Goal: Communication & Community: Answer question/provide support

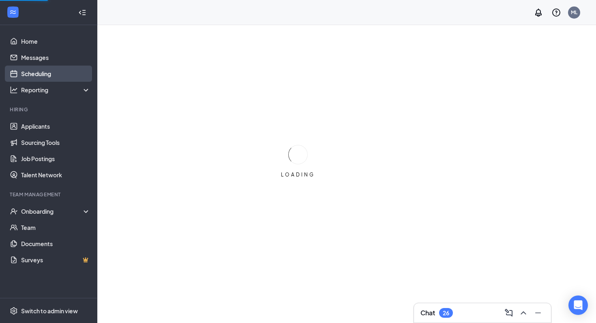
click at [47, 73] on link "Scheduling" at bounding box center [55, 74] width 69 height 16
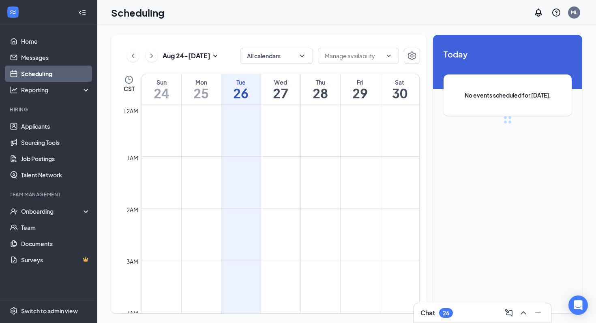
scroll to position [398, 0]
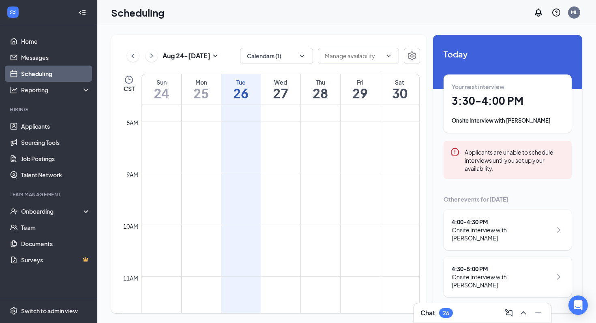
click at [503, 120] on div "Onsite Interview with [PERSON_NAME]" at bounding box center [507, 121] width 112 height 8
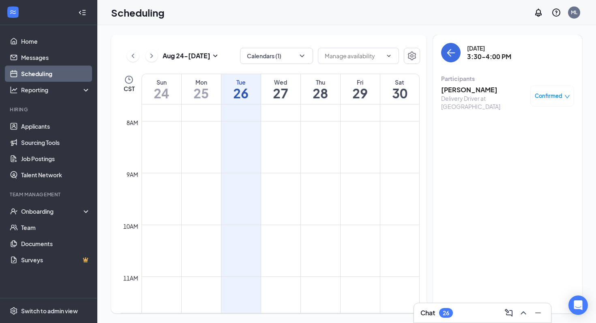
click at [458, 92] on h3 "[PERSON_NAME]" at bounding box center [483, 89] width 85 height 9
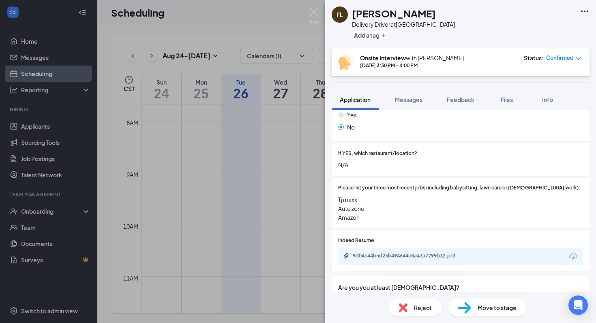
scroll to position [231, 0]
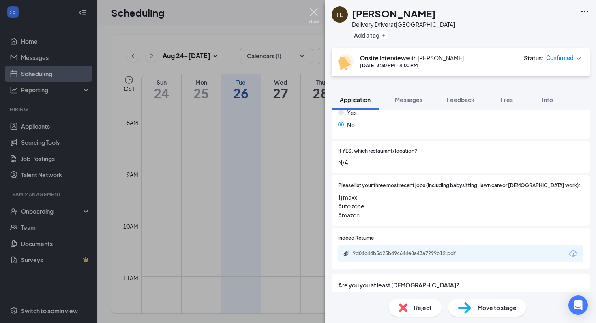
click at [315, 11] on img at bounding box center [314, 16] width 10 height 16
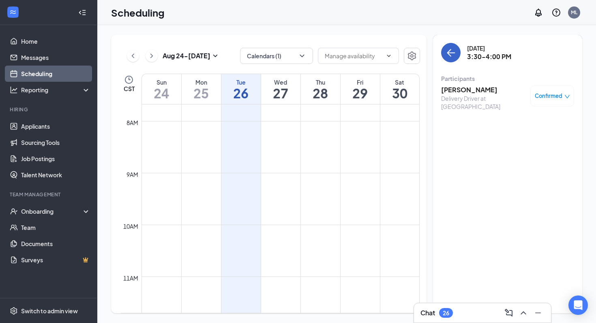
click at [452, 52] on icon "ArrowLeft" at bounding box center [451, 53] width 10 height 10
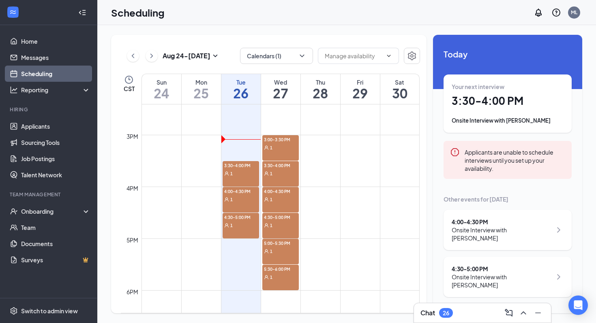
scroll to position [750, 0]
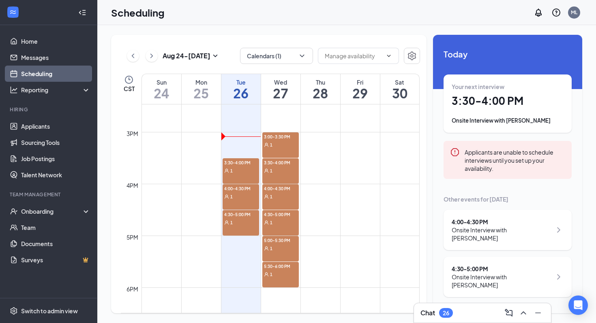
click at [237, 161] on span "3:30-4:00 PM" at bounding box center [240, 162] width 37 height 8
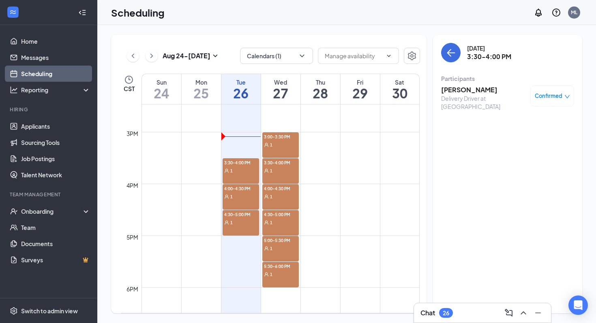
click at [273, 169] on div "1" at bounding box center [280, 171] width 37 height 8
click at [242, 167] on div "1" at bounding box center [240, 171] width 37 height 8
click at [245, 162] on span "3:30-4:00 PM" at bounding box center [240, 162] width 37 height 8
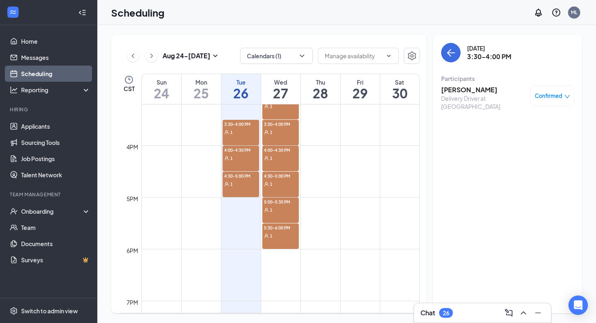
scroll to position [798, 0]
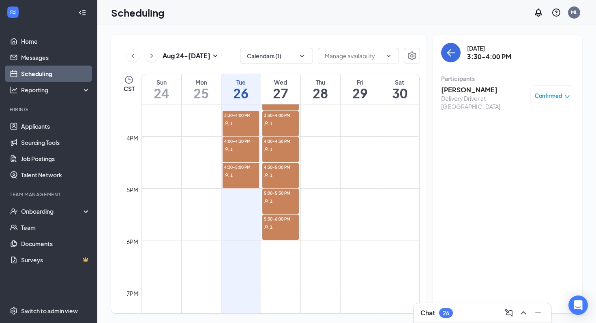
click at [240, 117] on span "3:30-4:00 PM" at bounding box center [240, 115] width 37 height 8
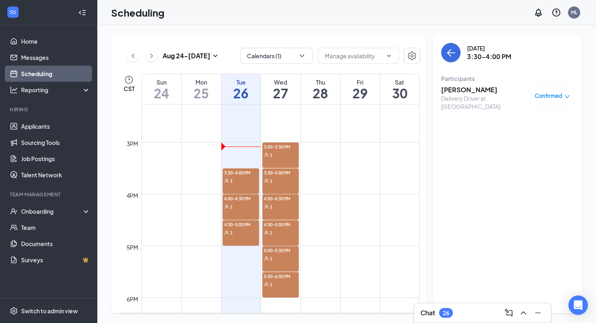
scroll to position [741, 0]
click at [452, 53] on icon "ArrowLeft" at bounding box center [451, 53] width 10 height 10
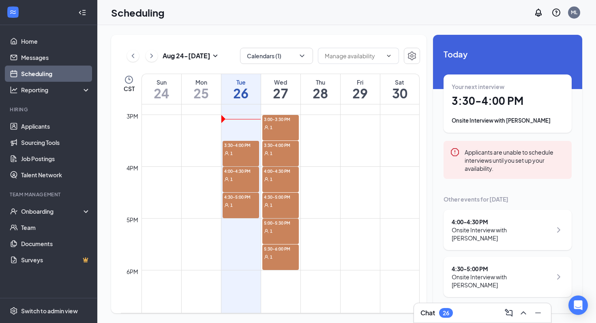
scroll to position [758, 0]
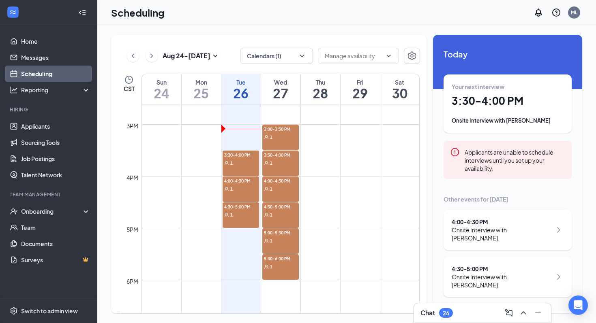
click at [280, 133] on div "1" at bounding box center [280, 137] width 37 height 8
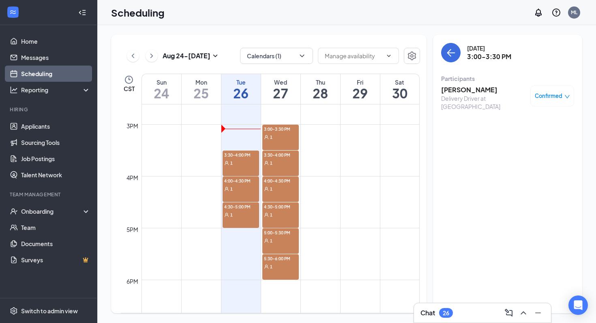
click at [235, 155] on span "3:30-4:00 PM" at bounding box center [240, 155] width 37 height 8
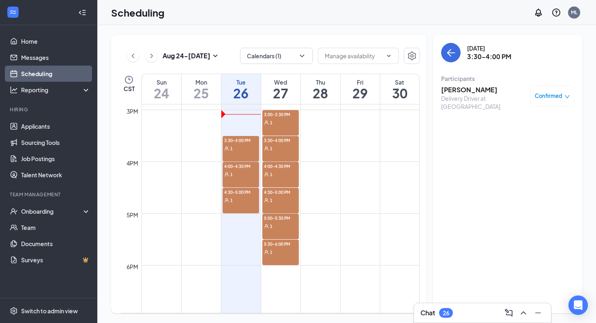
scroll to position [779, 0]
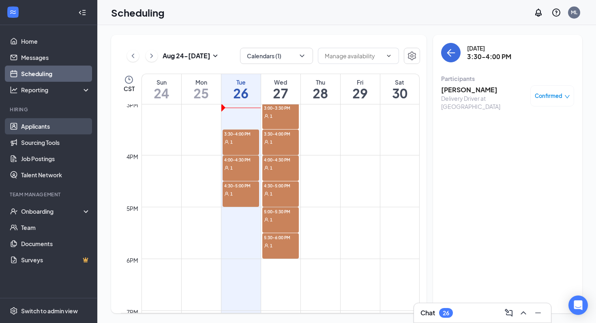
click at [44, 127] on link "Applicants" at bounding box center [55, 126] width 69 height 16
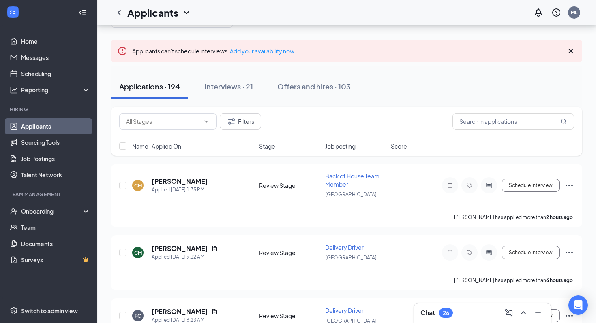
scroll to position [22, 0]
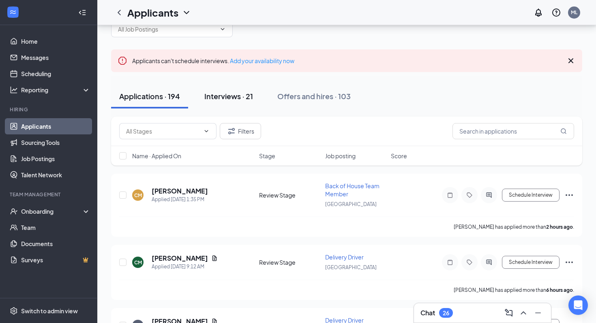
click at [216, 105] on button "Interviews · 21" at bounding box center [228, 96] width 65 height 24
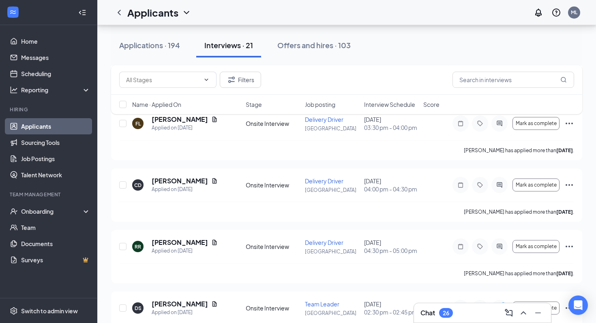
scroll to position [498, 0]
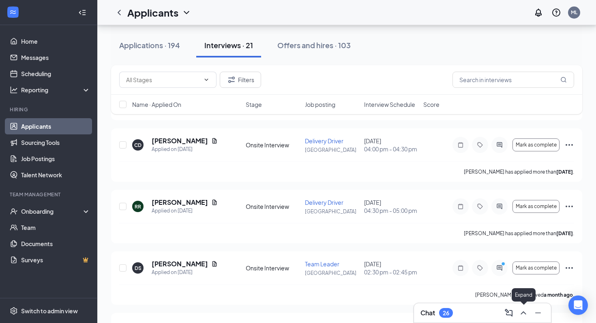
click at [521, 310] on icon "ChevronUp" at bounding box center [523, 313] width 10 height 10
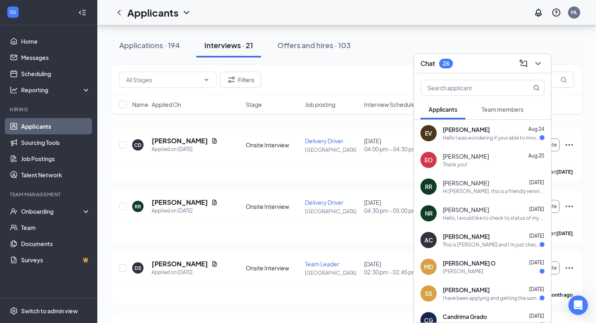
click at [498, 137] on div "Hello I was wondering if your able to move the interview to earlier in the week…" at bounding box center [490, 138] width 97 height 7
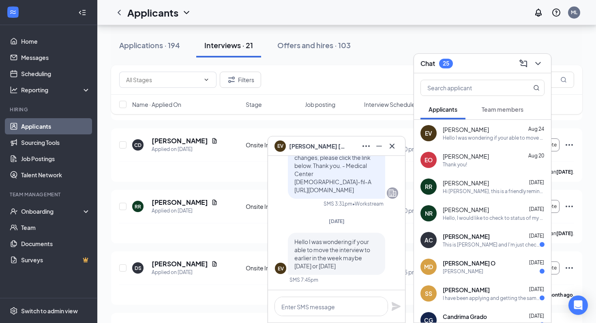
click at [395, 147] on icon "Cross" at bounding box center [392, 146] width 10 height 10
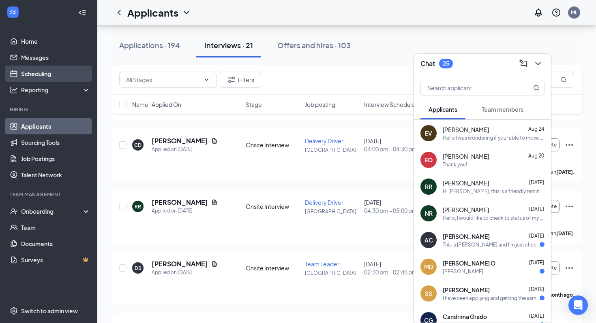
click at [31, 74] on link "Scheduling" at bounding box center [55, 74] width 69 height 16
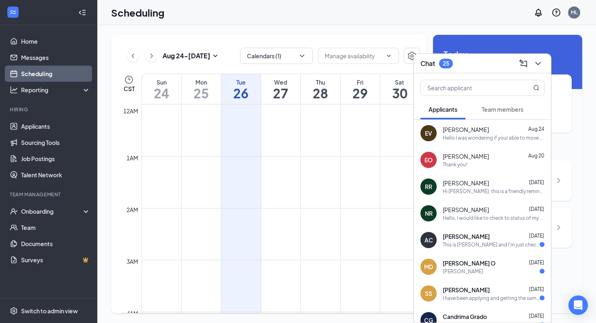
scroll to position [398, 0]
click at [539, 65] on icon "ChevronDown" at bounding box center [538, 64] width 10 height 10
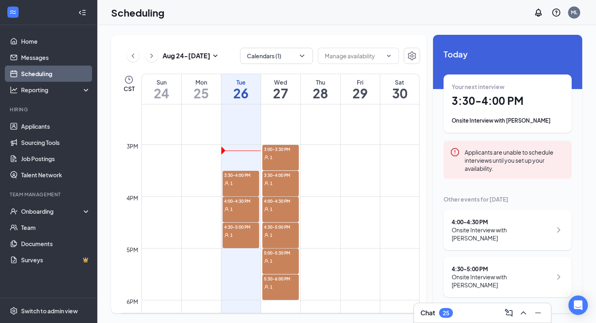
scroll to position [740, 0]
click at [232, 172] on span "3:30-4:00 PM" at bounding box center [240, 173] width 37 height 8
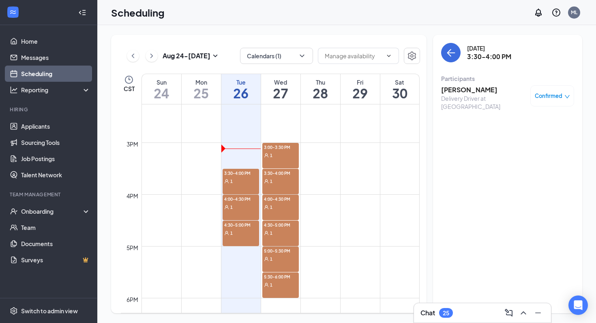
click at [247, 208] on div "1" at bounding box center [240, 207] width 37 height 8
click at [244, 237] on div "4:30-5:00 PM 1" at bounding box center [240, 234] width 37 height 26
click at [279, 157] on div "1" at bounding box center [280, 155] width 37 height 8
click at [279, 180] on div "1" at bounding box center [280, 181] width 37 height 8
click at [280, 204] on div "1" at bounding box center [280, 207] width 37 height 8
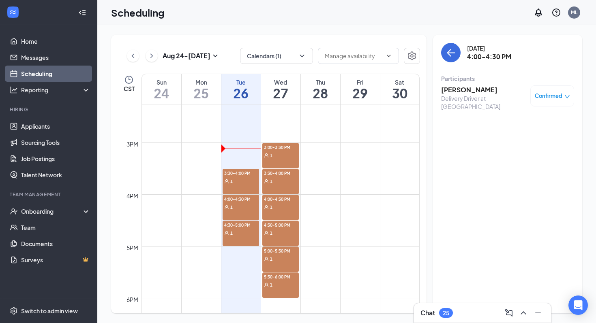
click at [281, 176] on span "3:30-4:00 PM" at bounding box center [280, 173] width 37 height 8
click at [278, 212] on div "4:00-4:30 PM 1" at bounding box center [280, 208] width 37 height 26
click at [279, 235] on div "1" at bounding box center [280, 233] width 37 height 8
click at [279, 263] on div "5:00-5:30 PM 1" at bounding box center [280, 260] width 37 height 26
click at [279, 283] on div "1" at bounding box center [280, 285] width 37 height 8
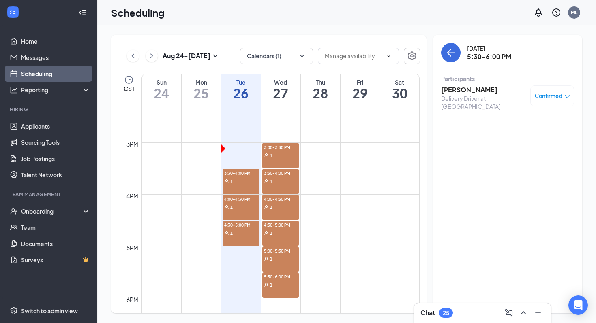
click at [275, 181] on div "1" at bounding box center [280, 181] width 37 height 8
click at [284, 178] on div "1" at bounding box center [280, 181] width 37 height 8
click at [461, 88] on h3 "[PERSON_NAME]" at bounding box center [483, 89] width 85 height 9
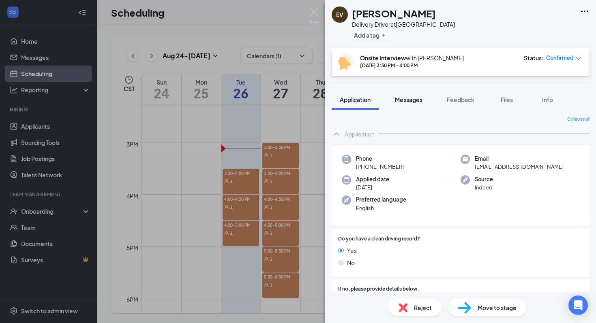
click at [405, 106] on button "Messages" at bounding box center [409, 100] width 44 height 20
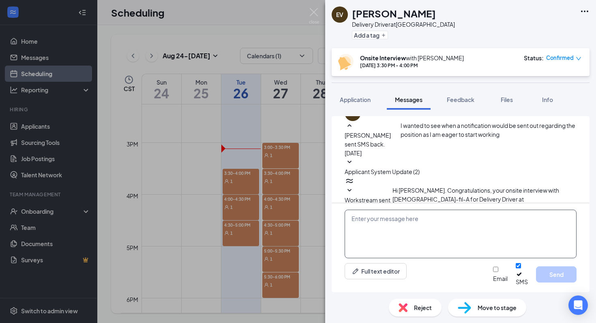
scroll to position [281, 0]
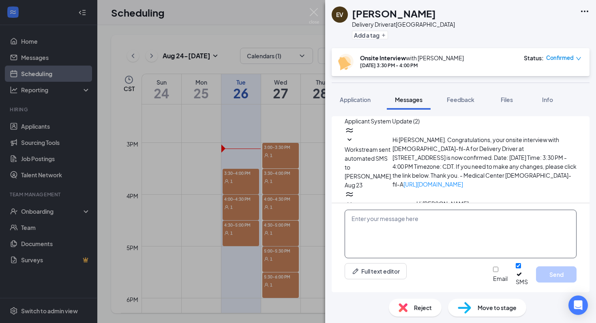
click at [405, 231] on textarea at bounding box center [460, 234] width 232 height 49
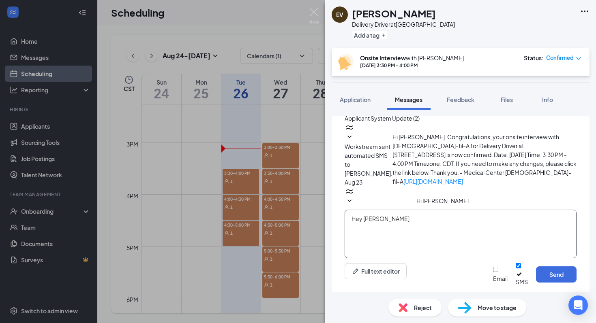
click at [400, 228] on textarea "Hey [PERSON_NAME]" at bounding box center [460, 234] width 232 height 49
type textarea "Hey [PERSON_NAME]! I have an opening [DATE] from 5 - 6 pm!"
click at [551, 278] on button "Send" at bounding box center [556, 275] width 41 height 16
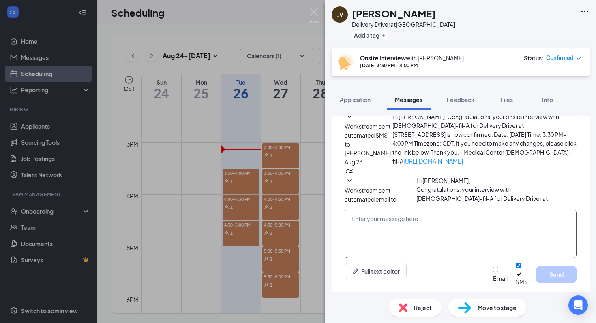
scroll to position [333, 0]
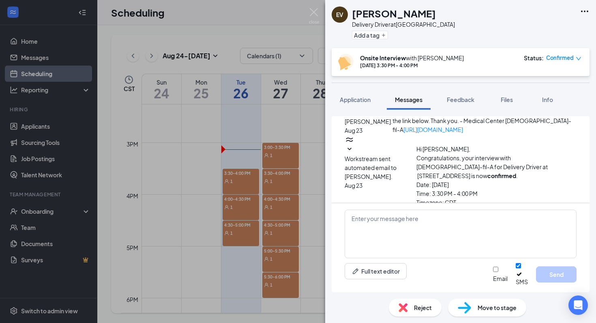
click at [309, 10] on img at bounding box center [314, 16] width 10 height 16
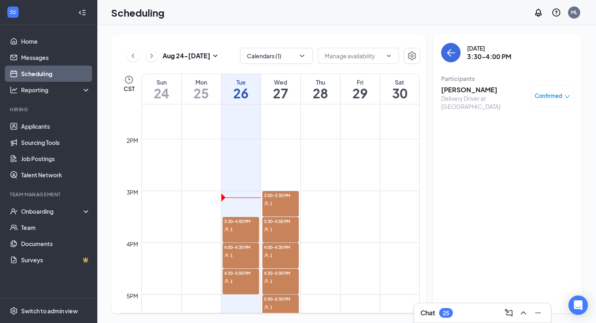
scroll to position [623, 0]
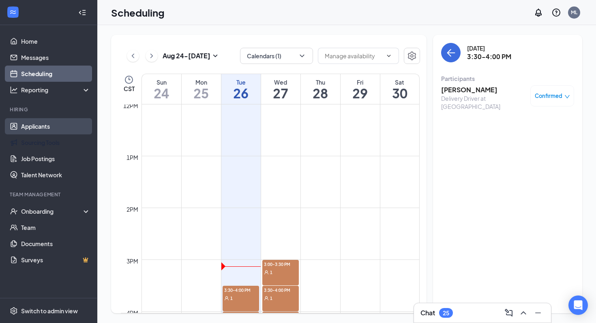
click at [39, 131] on link "Applicants" at bounding box center [55, 126] width 69 height 16
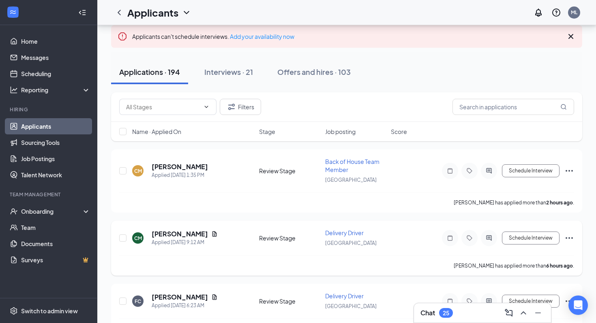
scroll to position [75, 0]
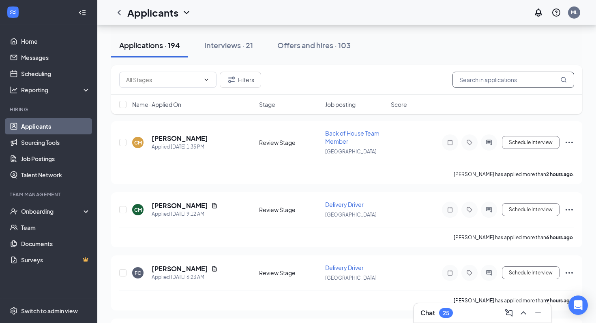
click at [499, 81] on input "text" at bounding box center [513, 80] width 122 height 16
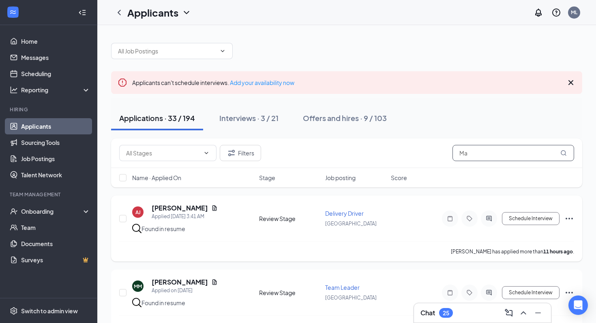
type input "M"
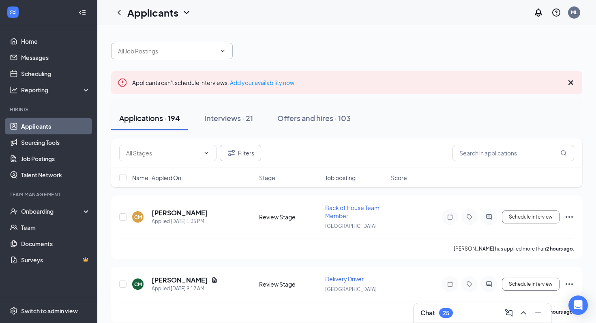
click at [186, 53] on input "text" at bounding box center [167, 51] width 98 height 9
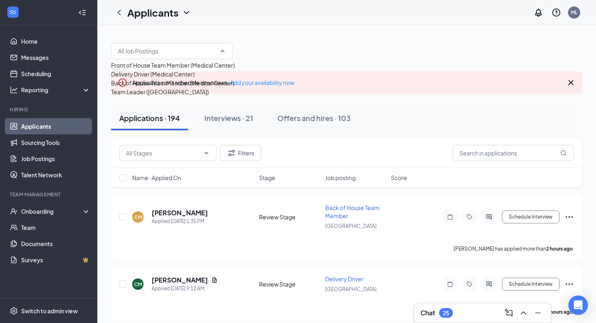
click at [128, 79] on div "Delivery Driver (Medical Center)" at bounding box center [152, 74] width 83 height 9
type input "Delivery Driver (Medical Center)"
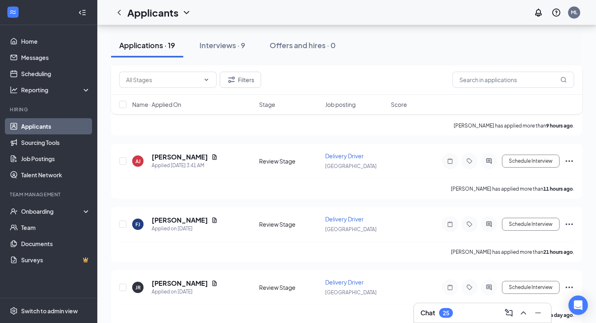
scroll to position [208, 0]
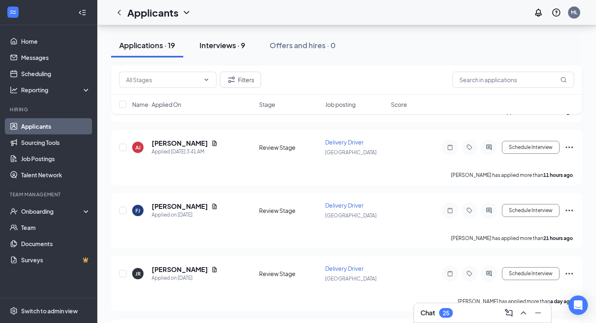
click at [217, 42] on div "Interviews · 9" at bounding box center [222, 45] width 46 height 10
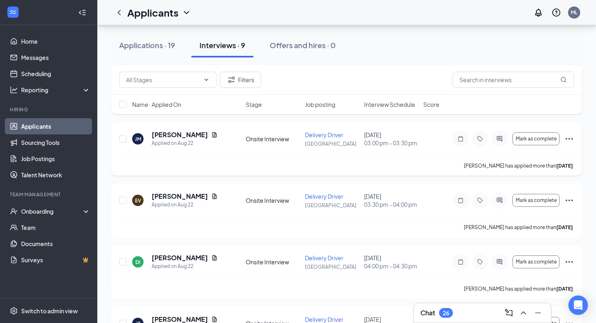
scroll to position [91, 0]
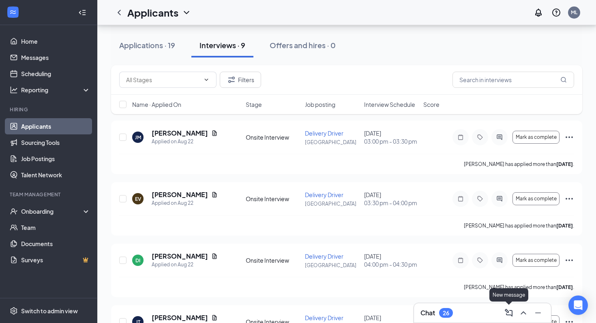
click at [521, 310] on icon "ChevronUp" at bounding box center [523, 313] width 10 height 10
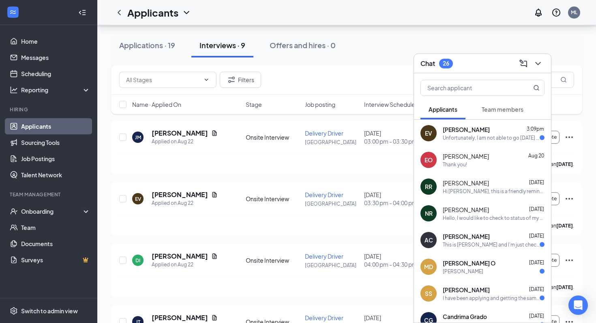
click at [463, 137] on div "Unfortunately, I am not able to go [DATE] but I was able to clear some things u…" at bounding box center [490, 138] width 97 height 7
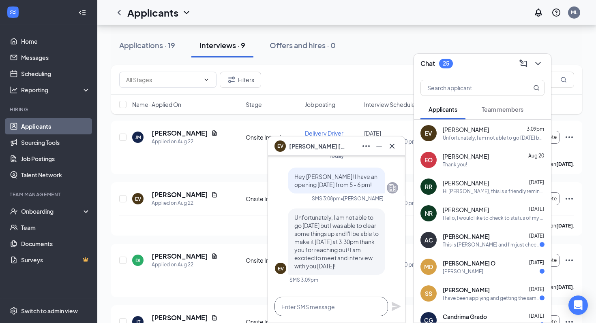
click at [329, 314] on textarea at bounding box center [330, 306] width 113 height 19
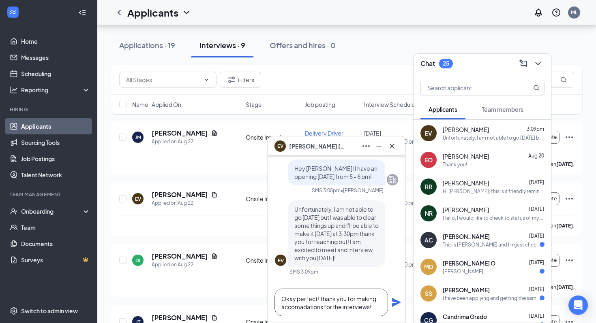
click at [302, 306] on textarea "Okay perfect! Thank you for making accomadations for the interviews!" at bounding box center [330, 303] width 113 height 28
click at [381, 308] on textarea "Okay perfect! Thank you for making accommodations for the interviews!" at bounding box center [330, 303] width 113 height 28
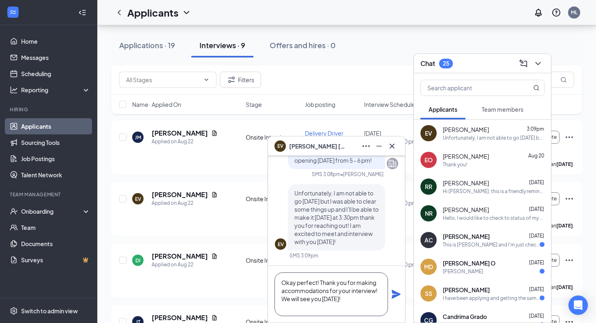
type textarea "Okay perfect! Thank you for making accommodations for your interview! We will s…"
click at [452, 163] on div "Thank you!" at bounding box center [454, 164] width 24 height 7
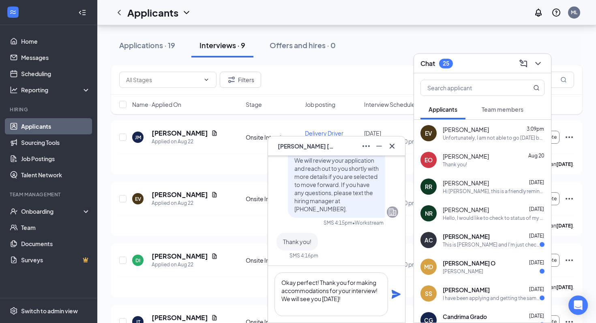
click at [459, 129] on span "[PERSON_NAME]" at bounding box center [465, 130] width 46 height 8
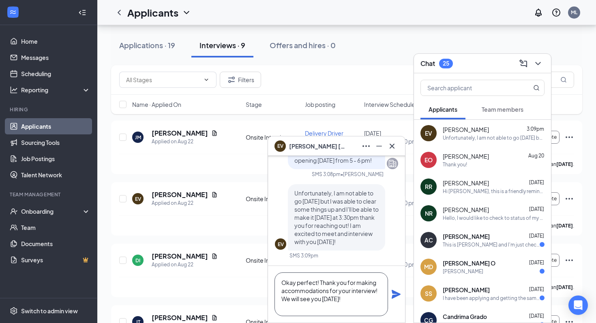
click at [361, 303] on textarea "Okay perfect! Thank you for making accommodations for your interview! We will s…" at bounding box center [330, 295] width 113 height 44
click at [400, 292] on icon "Plane" at bounding box center [396, 295] width 10 height 10
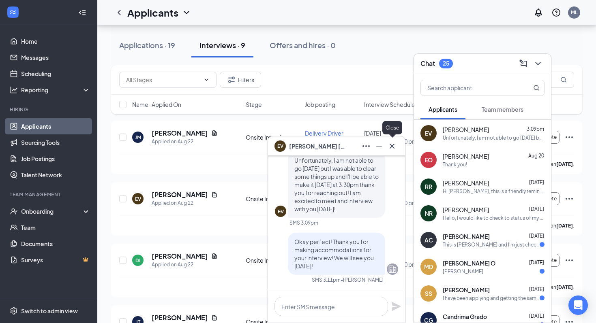
click at [393, 143] on icon "Cross" at bounding box center [392, 146] width 10 height 10
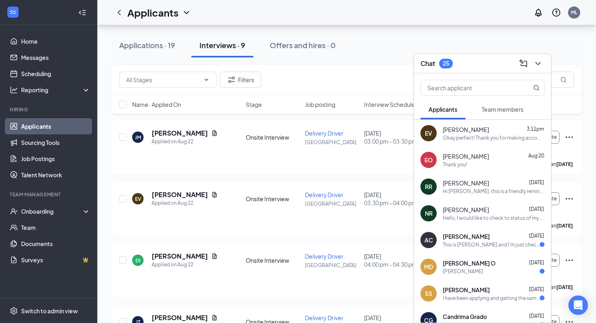
scroll to position [19, 0]
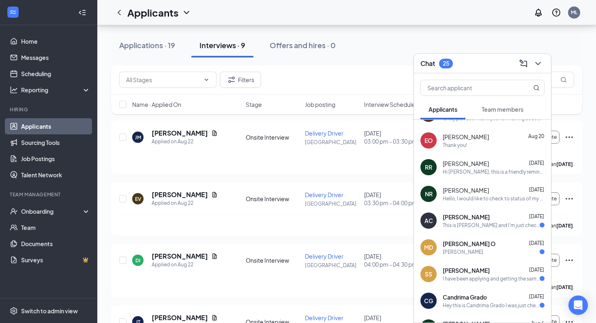
click at [471, 219] on span "[PERSON_NAME]" at bounding box center [465, 217] width 47 height 8
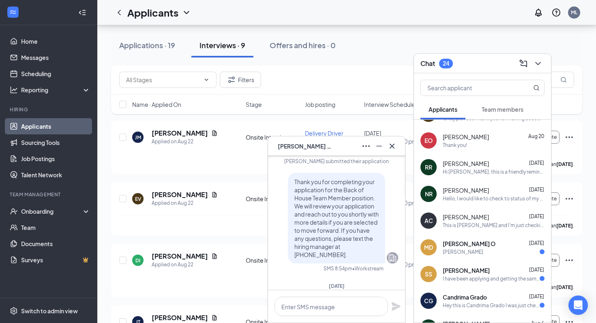
scroll to position [-71, 0]
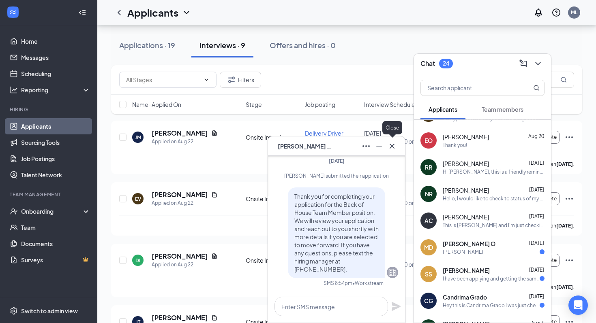
click at [392, 145] on icon "Cross" at bounding box center [391, 145] width 5 height 5
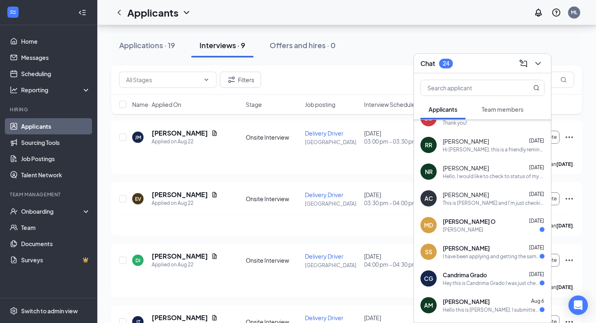
scroll to position [42, 0]
click at [459, 263] on div "SS [PERSON_NAME] [DATE] I have been applying and getting the same answer all th…" at bounding box center [482, 251] width 137 height 27
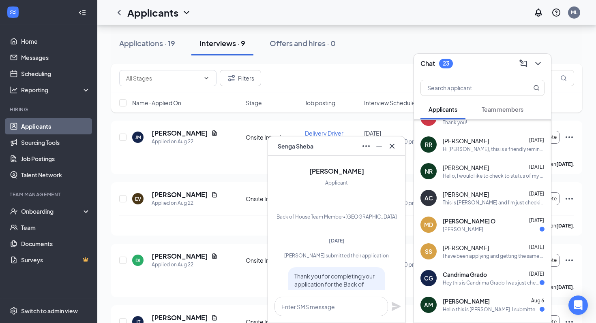
scroll to position [43, 0]
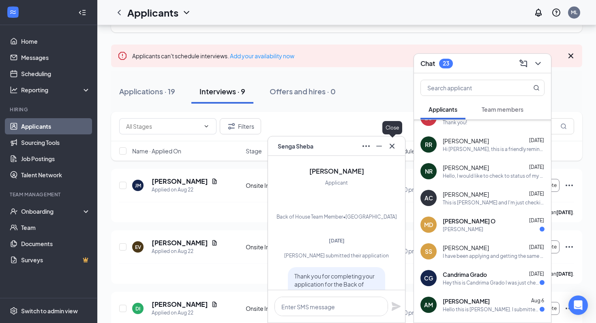
click at [391, 145] on icon "Cross" at bounding box center [391, 145] width 5 height 5
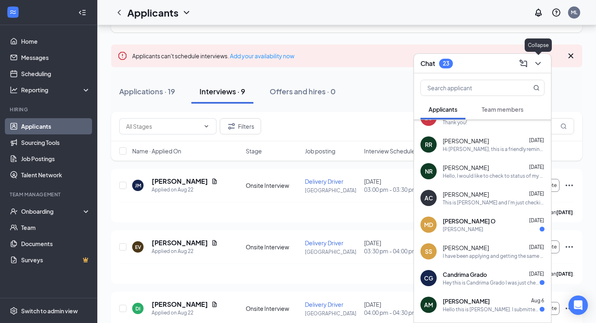
click at [538, 62] on icon "ChevronDown" at bounding box center [538, 64] width 10 height 10
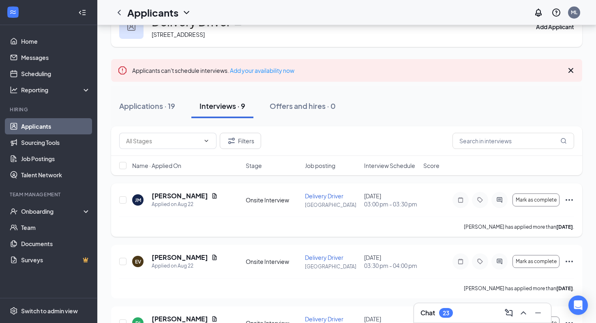
scroll to position [40, 0]
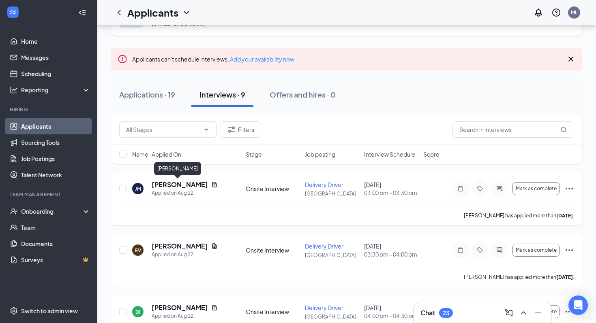
click at [162, 186] on h5 "[PERSON_NAME]" at bounding box center [180, 184] width 56 height 9
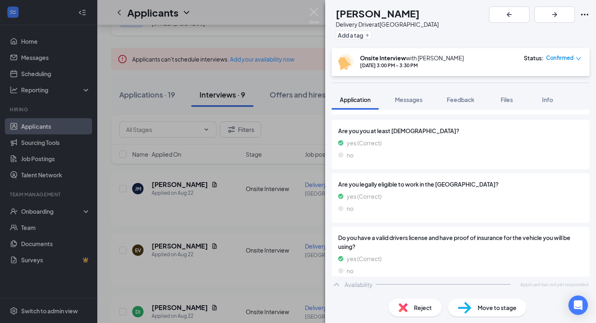
scroll to position [371, 0]
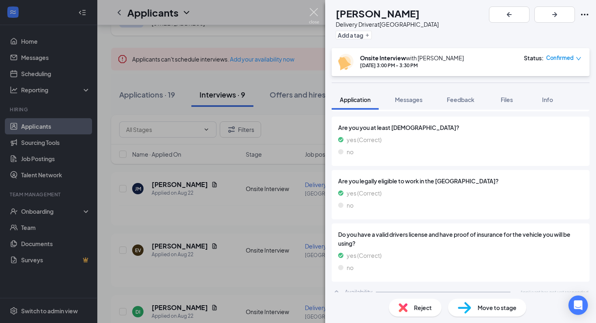
click at [312, 15] on img at bounding box center [314, 16] width 10 height 16
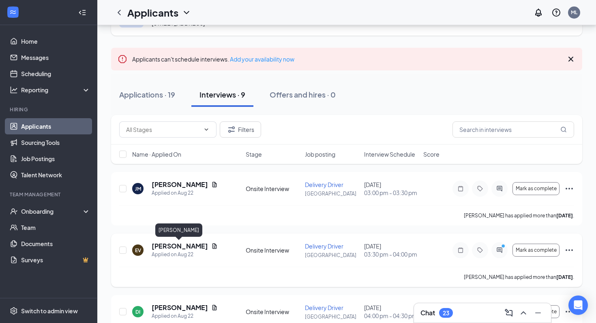
click at [185, 246] on h5 "[PERSON_NAME]" at bounding box center [180, 246] width 56 height 9
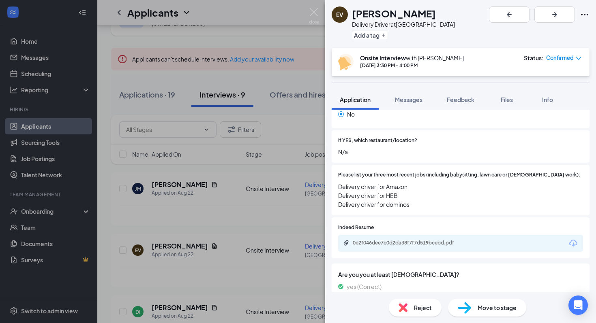
scroll to position [238, 0]
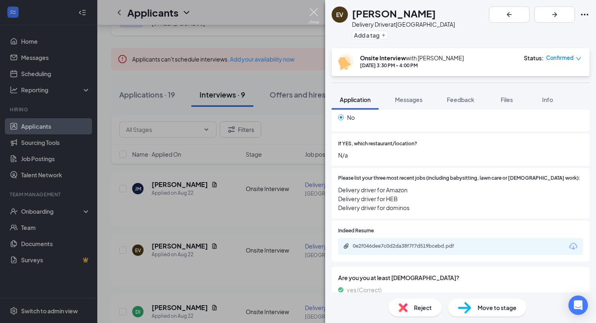
click at [309, 13] on img at bounding box center [314, 16] width 10 height 16
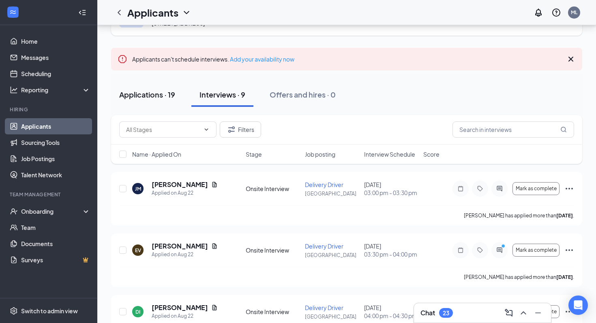
click at [158, 96] on div "Applications · 19" at bounding box center [147, 95] width 56 height 10
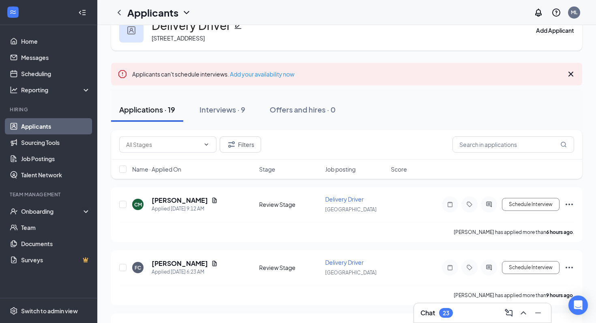
scroll to position [27, 0]
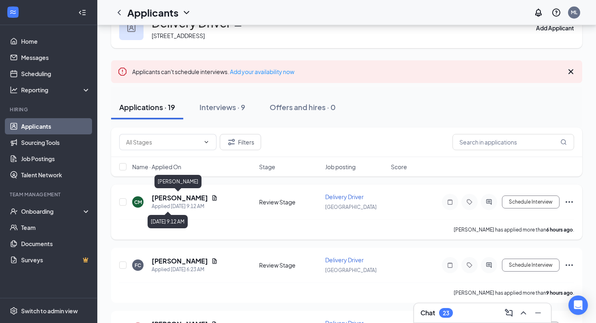
click at [182, 198] on h5 "[PERSON_NAME]" at bounding box center [180, 198] width 56 height 9
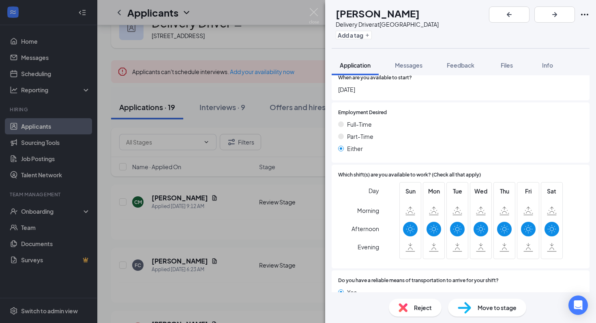
scroll to position [590, 0]
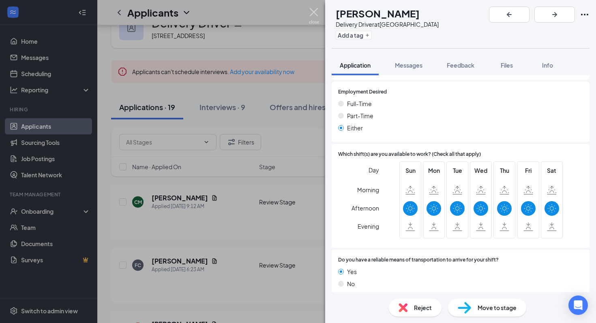
click at [315, 15] on img at bounding box center [314, 16] width 10 height 16
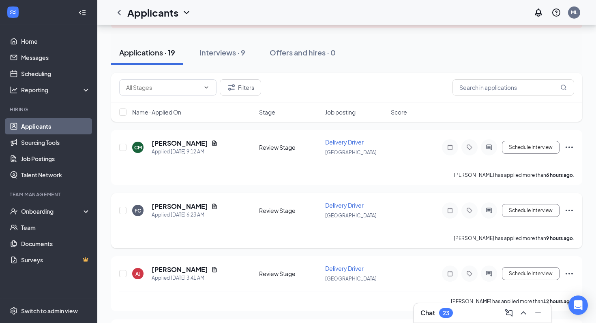
scroll to position [83, 0]
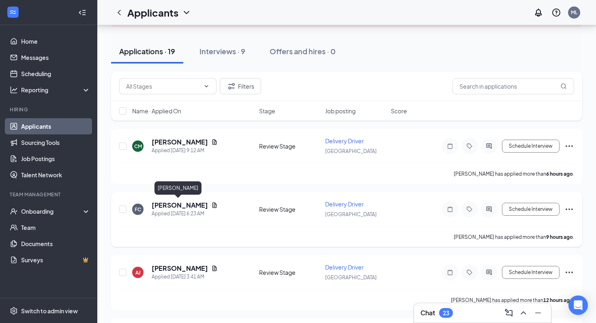
click at [176, 202] on h5 "[PERSON_NAME]" at bounding box center [180, 205] width 56 height 9
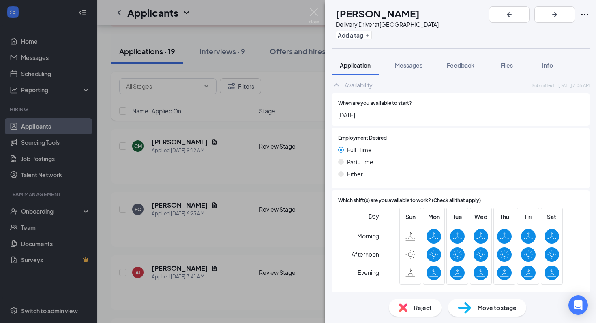
scroll to position [607, 0]
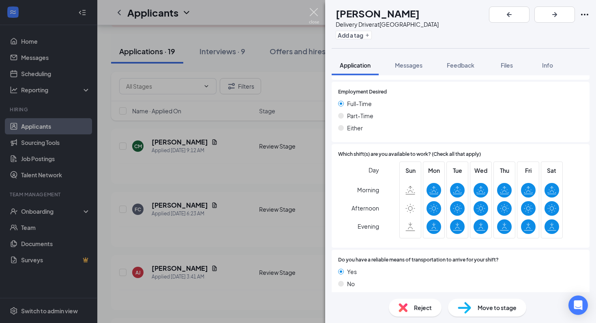
click at [314, 11] on img at bounding box center [314, 16] width 10 height 16
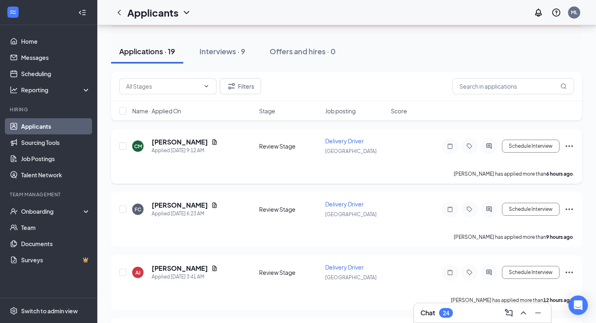
click at [571, 146] on icon "Ellipses" at bounding box center [568, 146] width 7 height 2
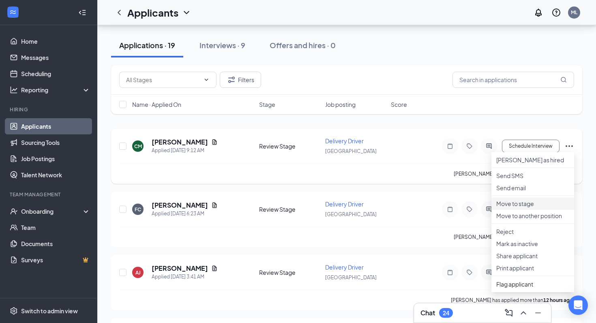
scroll to position [100, 0]
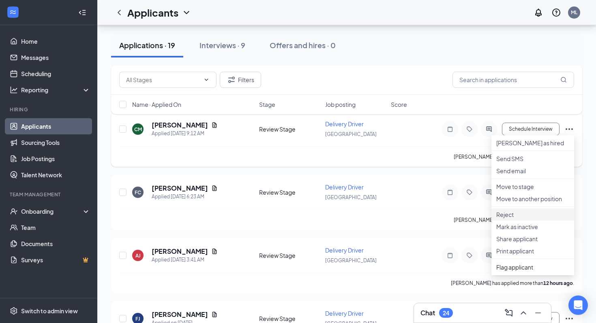
click at [513, 221] on li "Reject" at bounding box center [532, 215] width 83 height 12
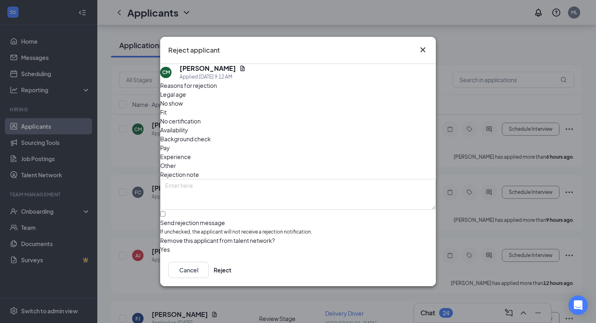
click at [188, 126] on span "Availability" at bounding box center [174, 130] width 28 height 9
click at [165, 212] on input "Send rejection message If unchecked, the applicant will not receive a rejection…" at bounding box center [162, 214] width 5 height 5
checkbox input "true"
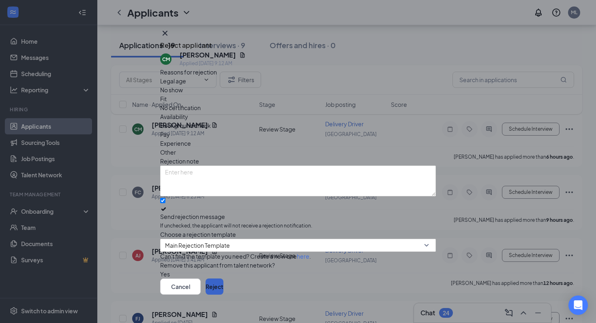
click at [223, 282] on button "Reject" at bounding box center [214, 287] width 18 height 16
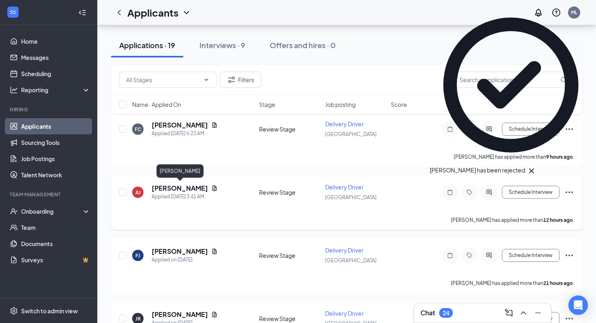
click at [198, 189] on h5 "[PERSON_NAME]" at bounding box center [180, 188] width 56 height 9
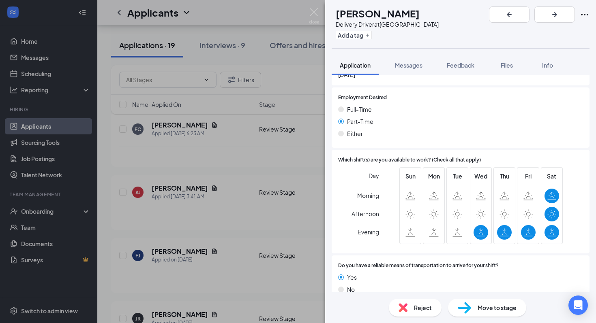
scroll to position [585, 0]
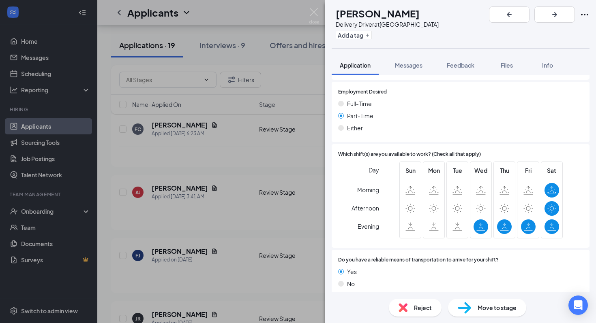
click at [406, 312] on img at bounding box center [402, 307] width 9 height 9
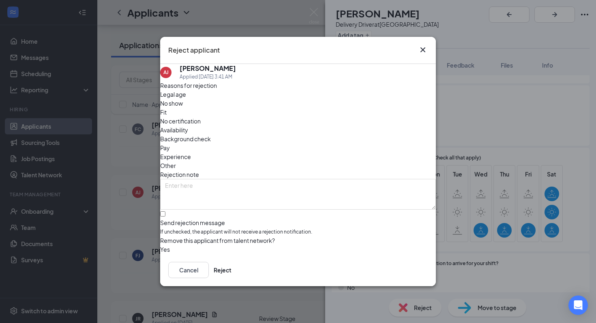
click at [327, 115] on div "Legal age No show Fit No certification Availability Background check Pay Experi…" at bounding box center [298, 130] width 276 height 80
click at [188, 126] on span "Availability" at bounding box center [174, 130] width 28 height 9
click at [165, 212] on input "Send rejection message If unchecked, the applicant will not receive a rejection…" at bounding box center [162, 214] width 5 height 5
checkbox input "true"
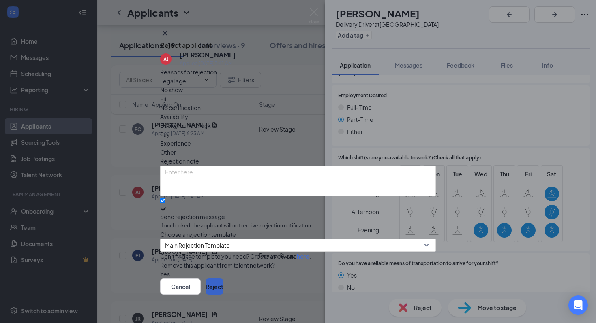
click at [223, 287] on button "Reject" at bounding box center [214, 287] width 18 height 16
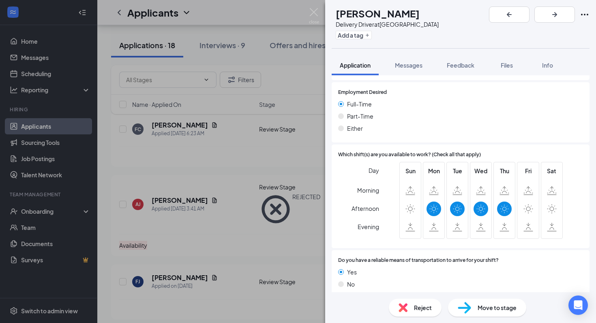
scroll to position [590, 0]
click at [417, 308] on span "Reject" at bounding box center [423, 307] width 18 height 9
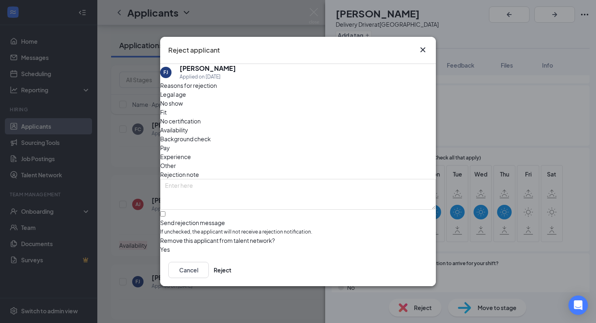
click at [338, 122] on div "Legal age No show Fit No certification Availability Background check Pay Experi…" at bounding box center [298, 130] width 276 height 80
click at [188, 126] on span "Availability" at bounding box center [174, 130] width 28 height 9
click at [165, 212] on input "Send rejection message If unchecked, the applicant will not receive a rejection…" at bounding box center [162, 214] width 5 height 5
checkbox input "true"
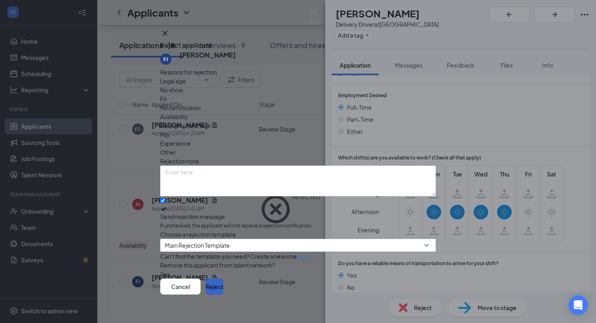
click at [223, 289] on button "Reject" at bounding box center [214, 287] width 18 height 16
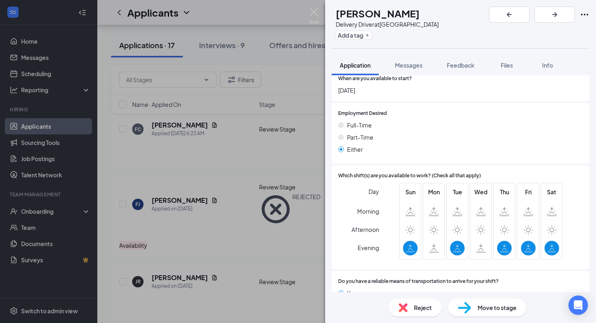
scroll to position [590, 0]
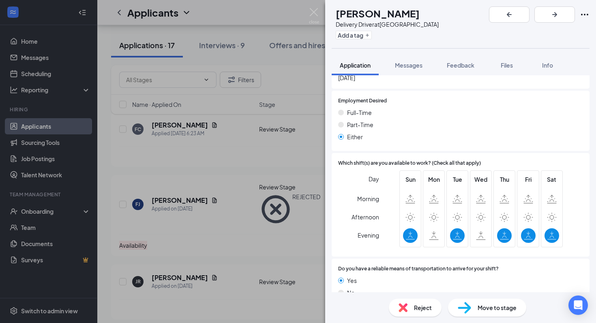
click at [425, 308] on span "Reject" at bounding box center [423, 307] width 18 height 9
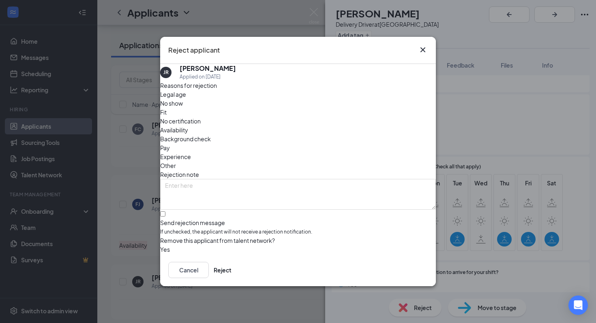
click at [188, 126] on span "Availability" at bounding box center [174, 130] width 28 height 9
click at [165, 212] on input "Send rejection message If unchecked, the applicant will not receive a rejection…" at bounding box center [162, 214] width 5 height 5
checkbox input "true"
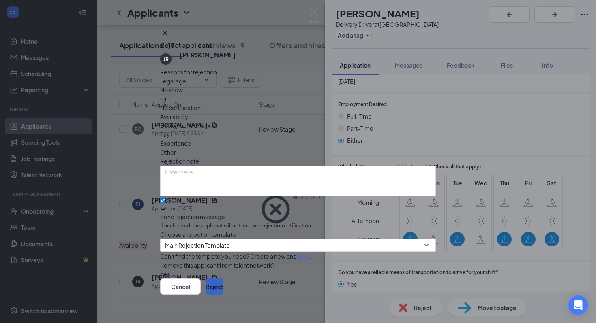
click at [223, 282] on button "Reject" at bounding box center [214, 287] width 18 height 16
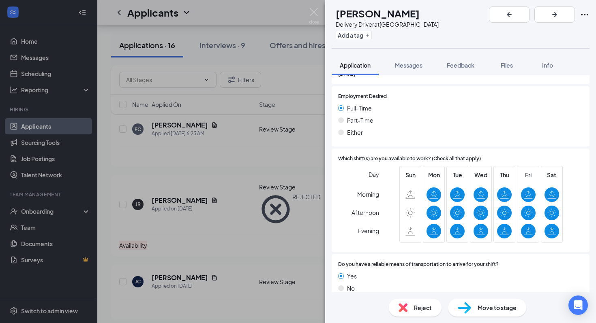
scroll to position [590, 0]
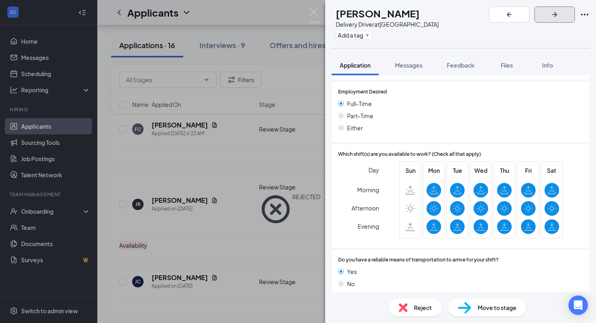
click at [559, 15] on icon "ArrowRight" at bounding box center [554, 15] width 10 height 10
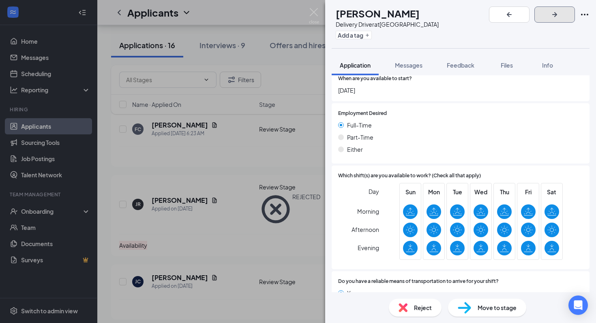
scroll to position [598, 0]
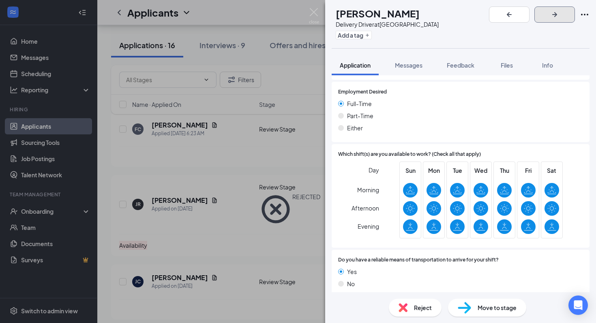
click at [559, 10] on icon "ArrowRight" at bounding box center [554, 15] width 10 height 10
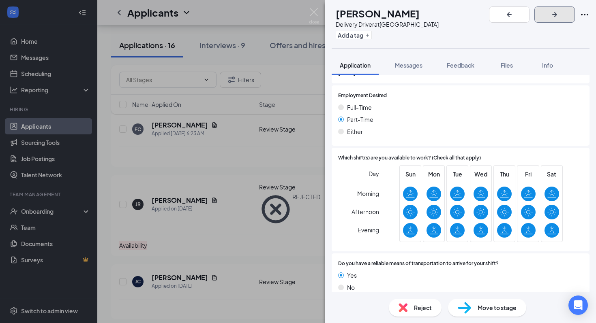
scroll to position [607, 0]
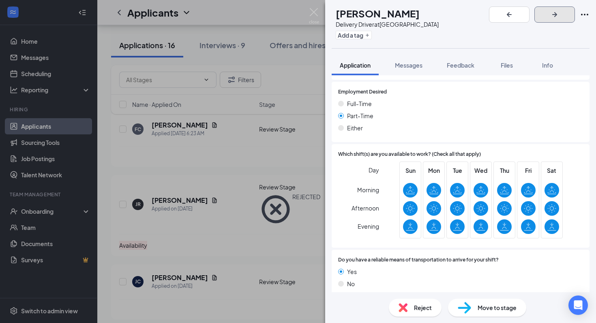
click at [559, 13] on icon "ArrowRight" at bounding box center [554, 15] width 10 height 10
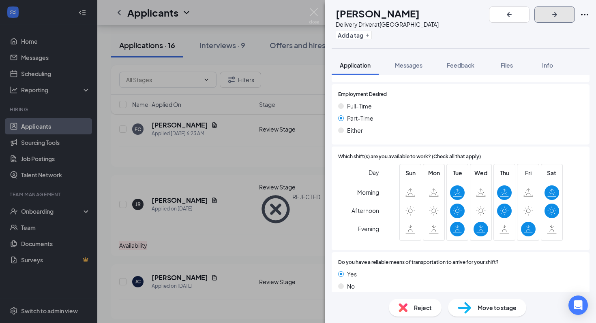
scroll to position [590, 0]
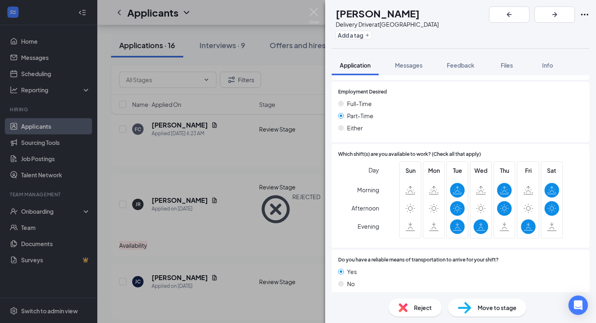
click at [428, 303] on span "Reject" at bounding box center [423, 307] width 18 height 9
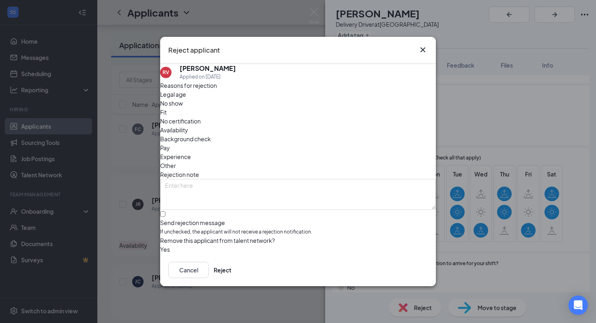
click at [188, 126] on span "Availability" at bounding box center [174, 130] width 28 height 9
click at [165, 212] on input "Send rejection message If unchecked, the applicant will not receive a rejection…" at bounding box center [162, 214] width 5 height 5
checkbox input "true"
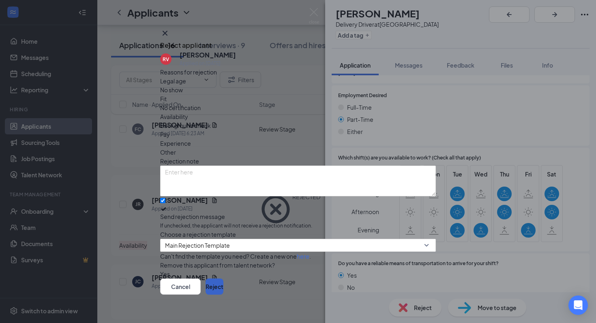
click at [223, 279] on button "Reject" at bounding box center [214, 287] width 18 height 16
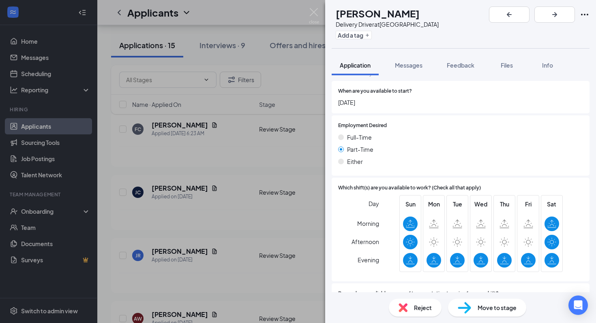
scroll to position [583, 0]
click at [419, 310] on span "Reject" at bounding box center [423, 307] width 18 height 9
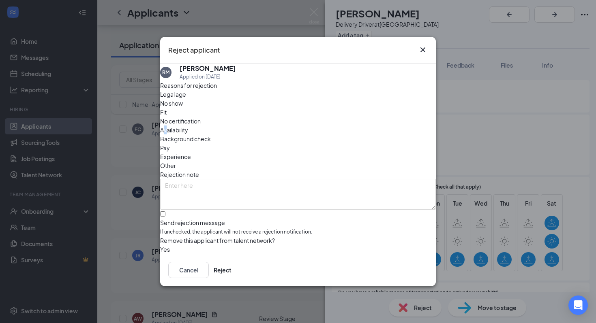
click at [188, 126] on span "Availability" at bounding box center [174, 130] width 28 height 9
click at [165, 212] on input "Send rejection message If unchecked, the applicant will not receive a rejection…" at bounding box center [162, 214] width 5 height 5
checkbox input "true"
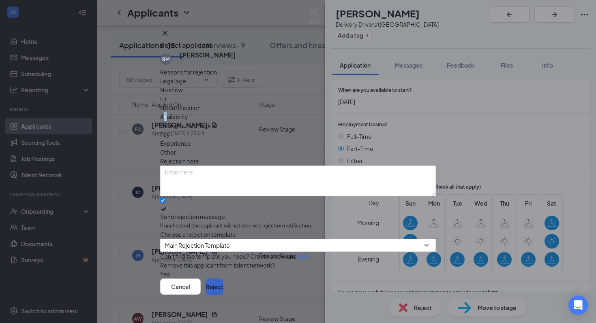
click at [223, 284] on button "Reject" at bounding box center [214, 287] width 18 height 16
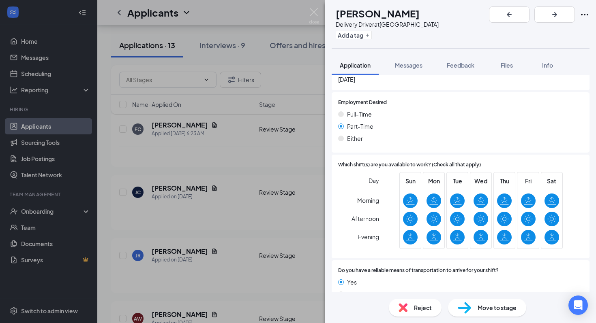
scroll to position [590, 0]
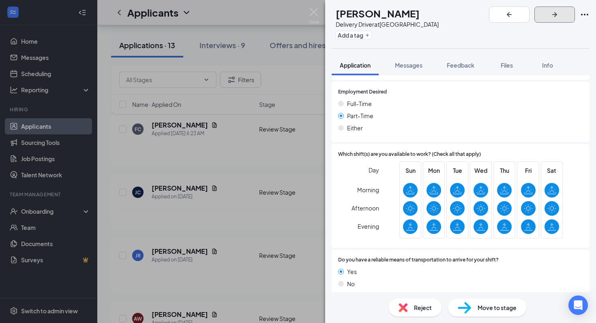
click at [568, 7] on button "button" at bounding box center [554, 14] width 41 height 16
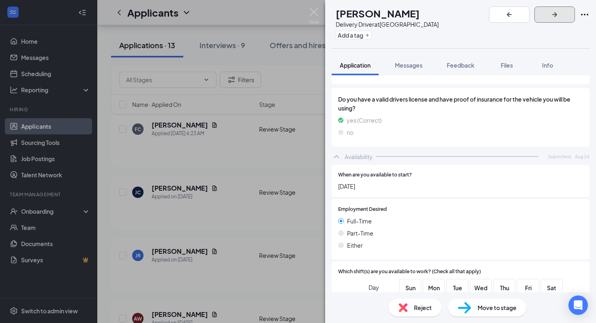
scroll to position [486, 0]
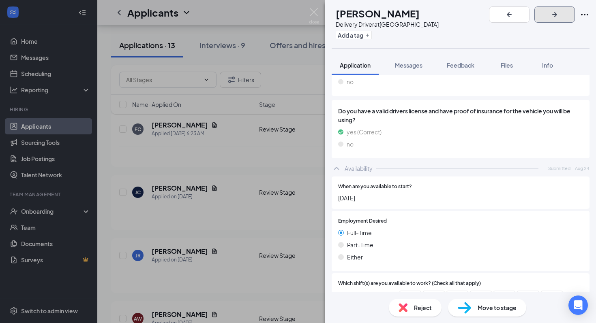
click at [559, 17] on icon "ArrowRight" at bounding box center [554, 15] width 10 height 10
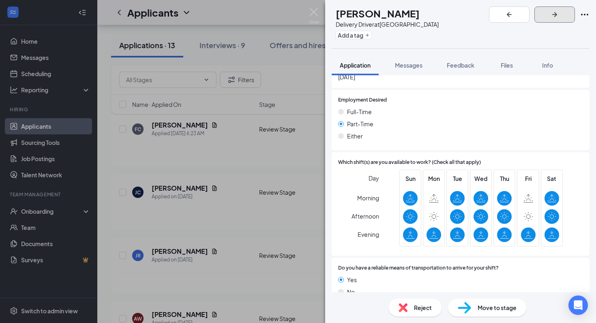
scroll to position [590, 0]
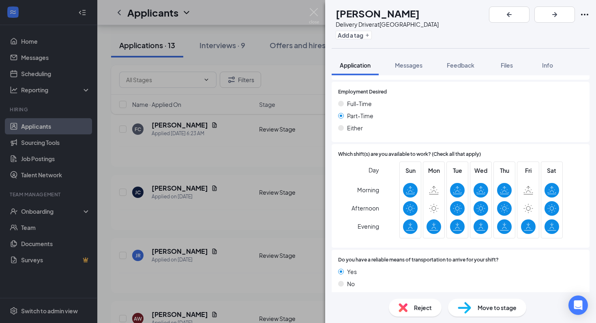
click at [420, 309] on span "Reject" at bounding box center [423, 307] width 18 height 9
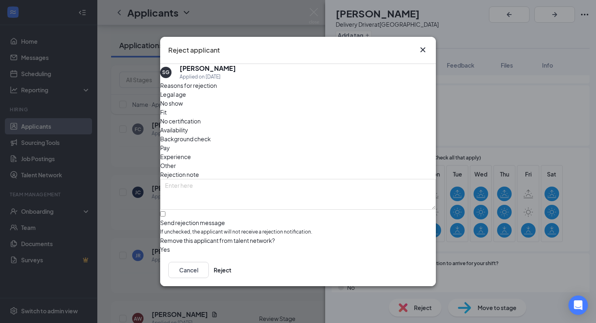
click at [188, 126] on span "Availability" at bounding box center [174, 130] width 28 height 9
click at [165, 212] on input "Send rejection message If unchecked, the applicant will not receive a rejection…" at bounding box center [162, 214] width 5 height 5
checkbox input "true"
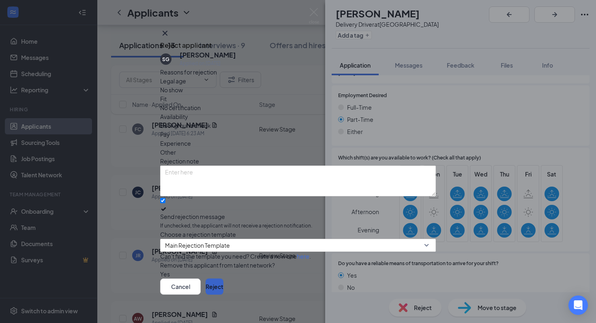
click at [223, 279] on button "Reject" at bounding box center [214, 287] width 18 height 16
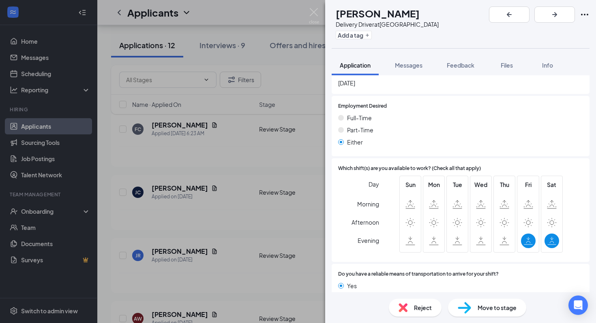
scroll to position [607, 0]
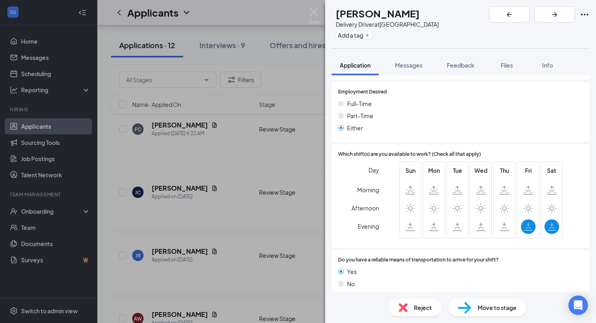
click at [420, 306] on span "Reject" at bounding box center [423, 307] width 18 height 9
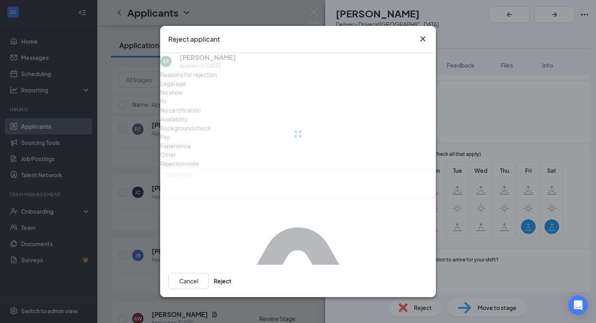
scroll to position [604, 0]
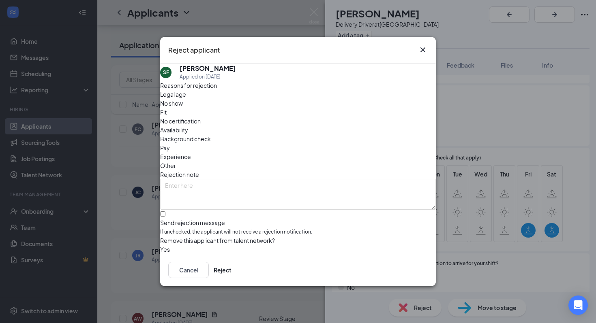
click at [188, 126] on span "Availability" at bounding box center [174, 130] width 28 height 9
click at [165, 212] on input "Send rejection message If unchecked, the applicant will not receive a rejection…" at bounding box center [162, 214] width 5 height 5
checkbox input "true"
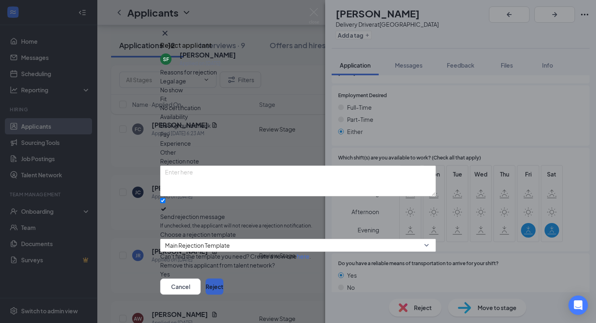
click at [223, 282] on button "Reject" at bounding box center [214, 287] width 18 height 16
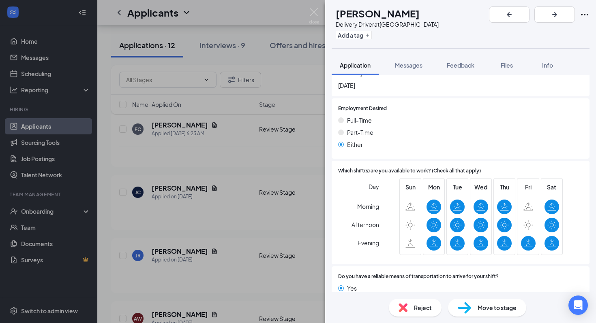
scroll to position [590, 0]
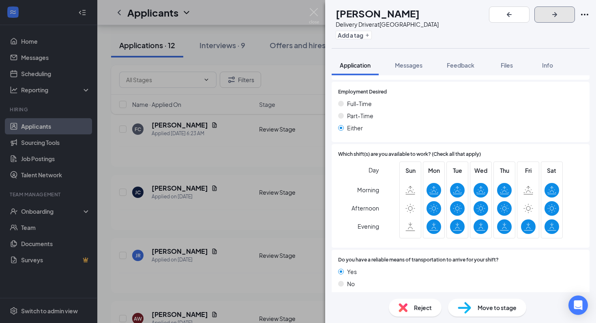
click at [559, 17] on icon "ArrowRight" at bounding box center [554, 15] width 10 height 10
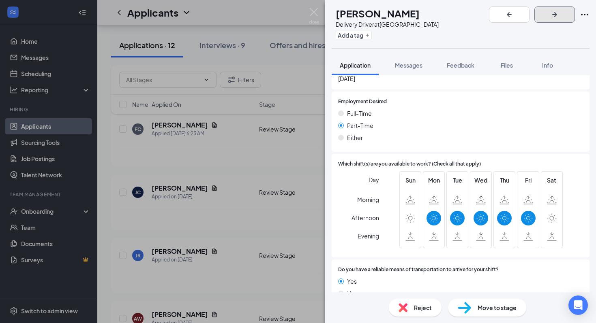
scroll to position [607, 0]
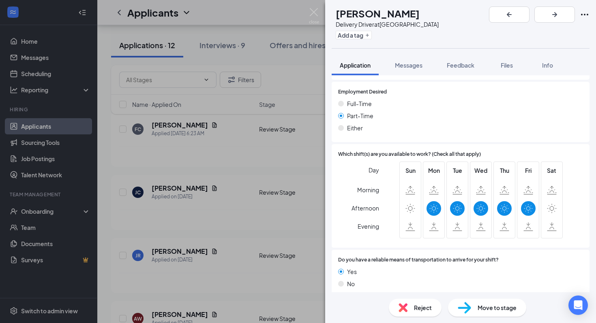
click at [424, 308] on span "Reject" at bounding box center [423, 307] width 18 height 9
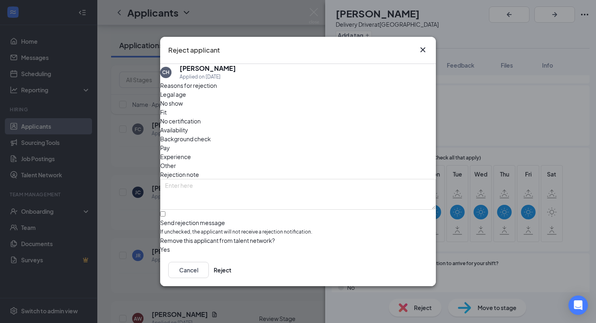
click at [188, 126] on span "Availability" at bounding box center [174, 130] width 28 height 9
click at [165, 212] on input "Send rejection message If unchecked, the applicant will not receive a rejection…" at bounding box center [162, 214] width 5 height 5
checkbox input "true"
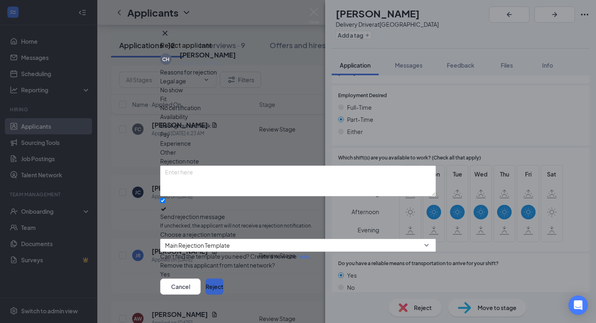
click at [223, 283] on button "Reject" at bounding box center [214, 287] width 18 height 16
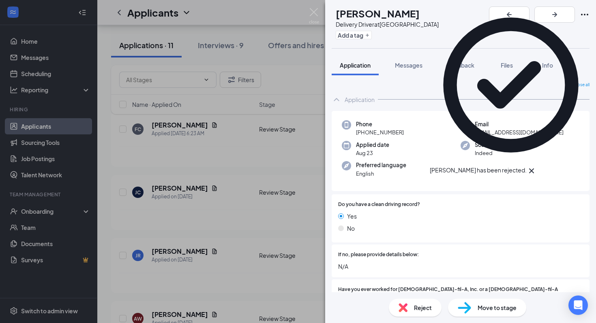
click at [536, 166] on icon "Cross" at bounding box center [531, 171] width 10 height 10
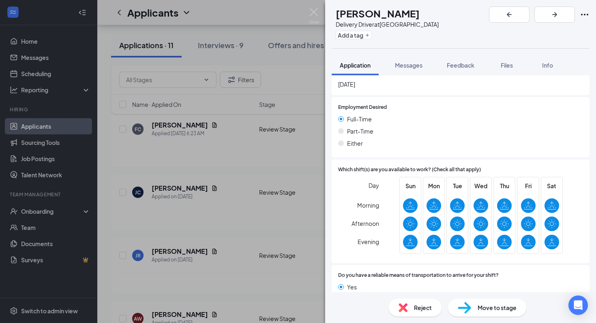
scroll to position [616, 0]
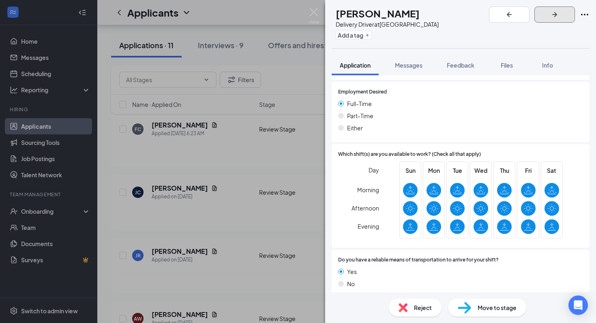
click at [559, 18] on icon "ArrowRight" at bounding box center [554, 15] width 10 height 10
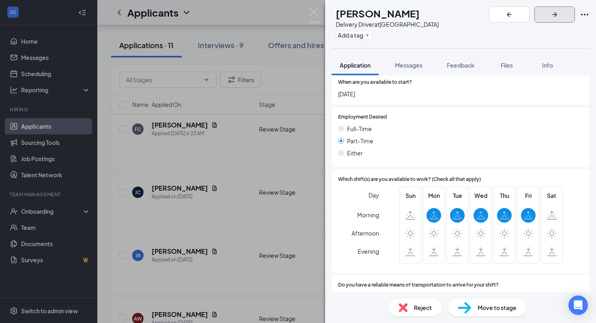
scroll to position [590, 0]
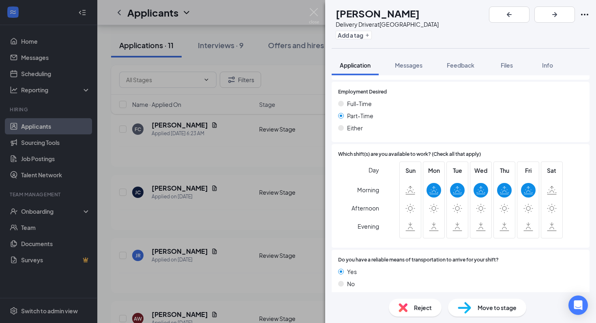
click at [428, 310] on span "Reject" at bounding box center [423, 307] width 18 height 9
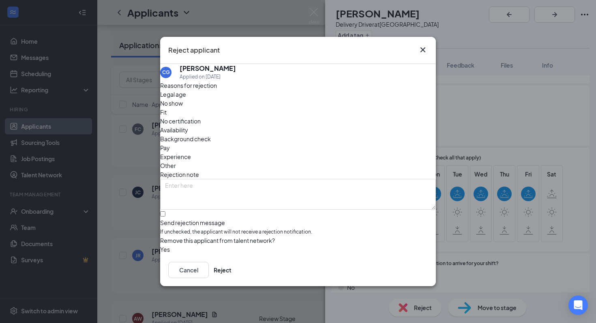
click at [350, 126] on div "Availability" at bounding box center [298, 130] width 276 height 9
click at [165, 212] on input "Send rejection message If unchecked, the applicant will not receive a rejection…" at bounding box center [162, 214] width 5 height 5
checkbox input "true"
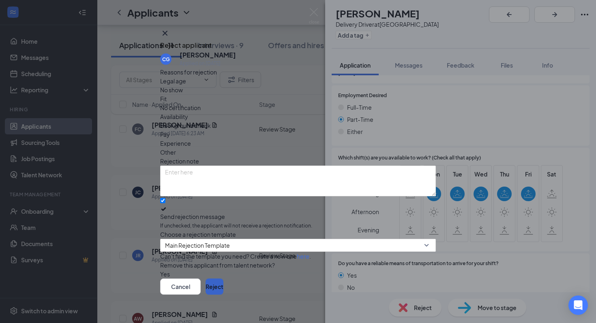
click at [223, 279] on button "Reject" at bounding box center [214, 287] width 18 height 16
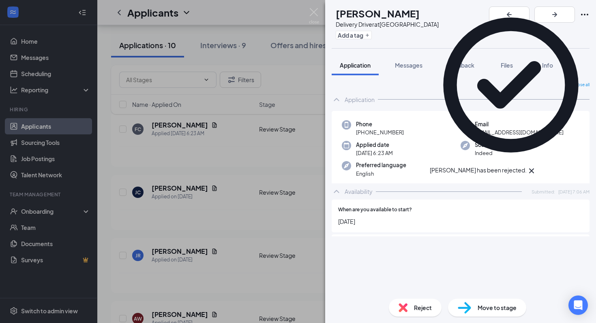
click at [536, 166] on icon "Cross" at bounding box center [531, 171] width 10 height 10
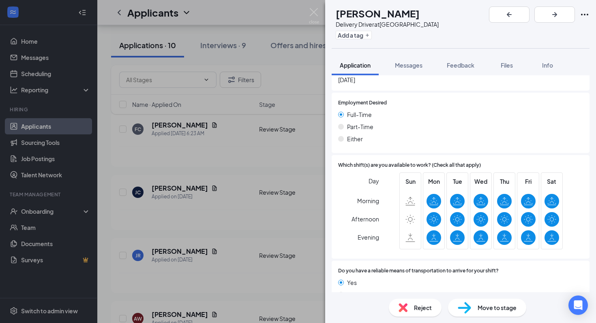
scroll to position [607, 0]
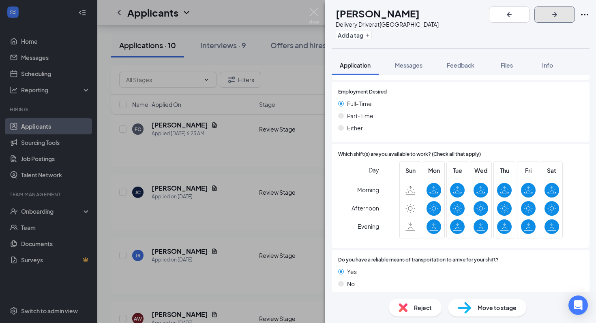
click at [557, 13] on icon "ArrowRight" at bounding box center [554, 14] width 5 height 5
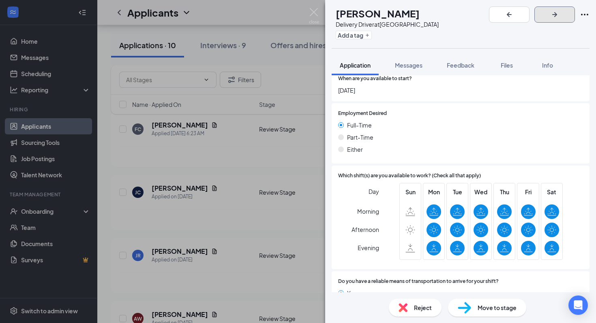
scroll to position [590, 0]
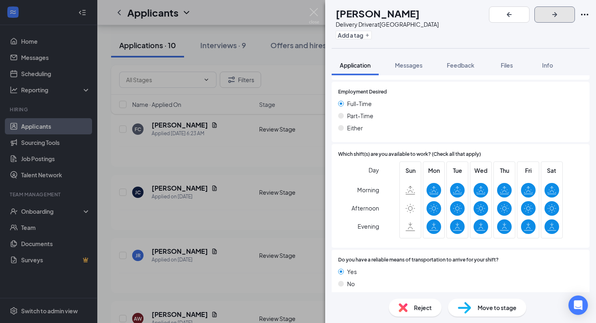
click at [559, 16] on icon "ArrowRight" at bounding box center [554, 15] width 10 height 10
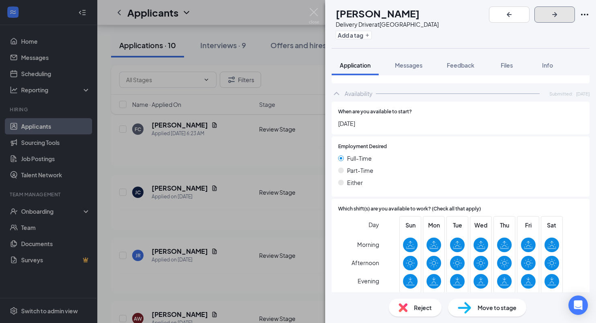
scroll to position [598, 0]
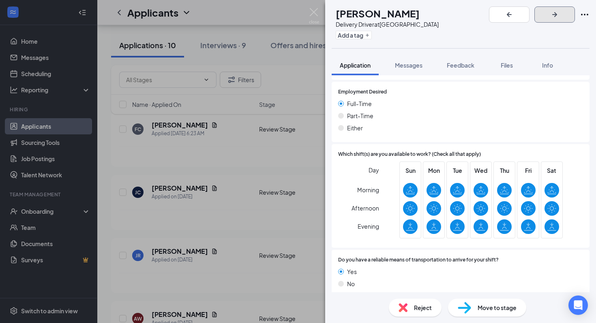
click at [559, 17] on icon "ArrowRight" at bounding box center [554, 15] width 10 height 10
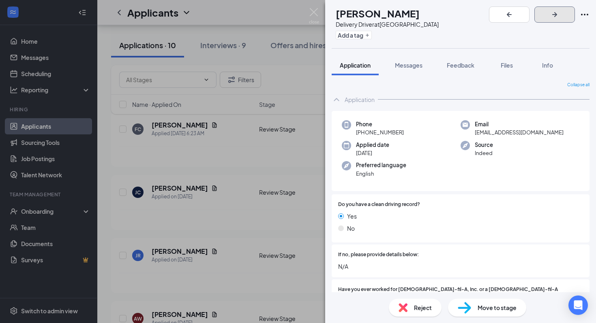
click at [557, 14] on icon "ArrowRight" at bounding box center [554, 14] width 5 height 5
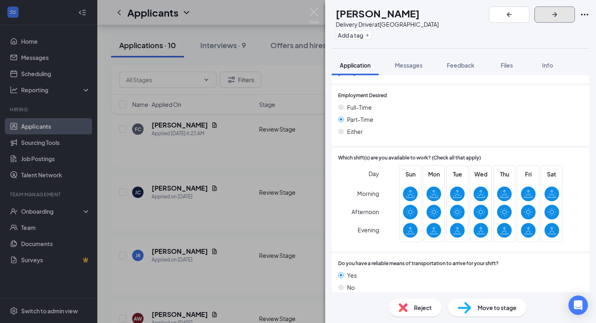
scroll to position [590, 0]
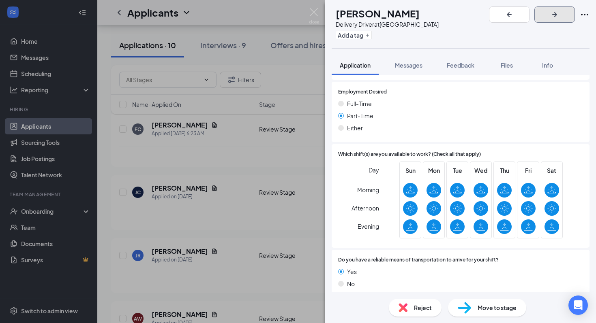
click at [559, 14] on icon "ArrowRight" at bounding box center [554, 15] width 10 height 10
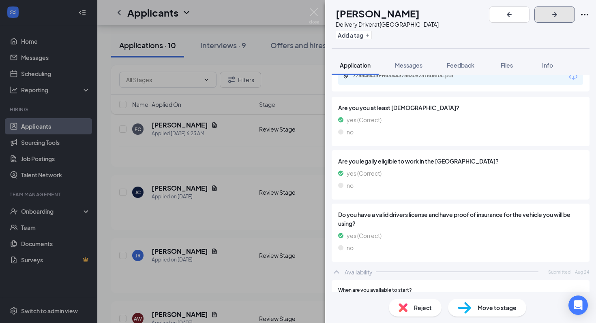
scroll to position [607, 0]
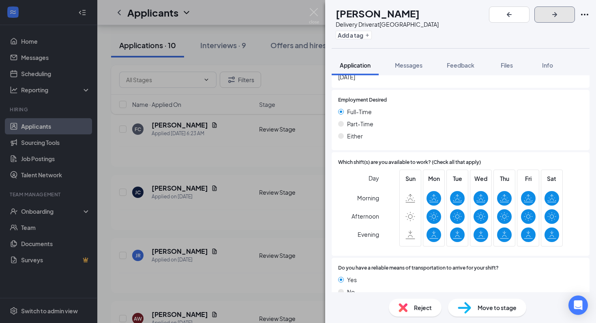
click at [559, 13] on icon "ArrowRight" at bounding box center [554, 15] width 10 height 10
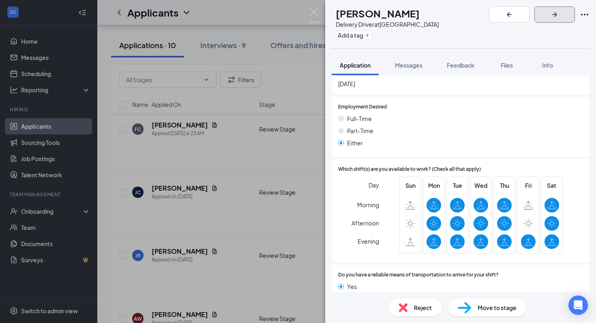
click at [559, 13] on icon "ArrowRight" at bounding box center [554, 15] width 10 height 10
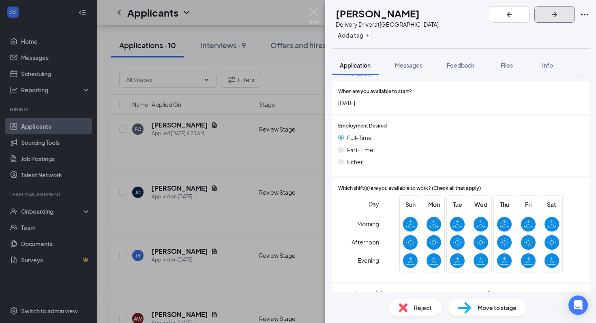
scroll to position [575, 0]
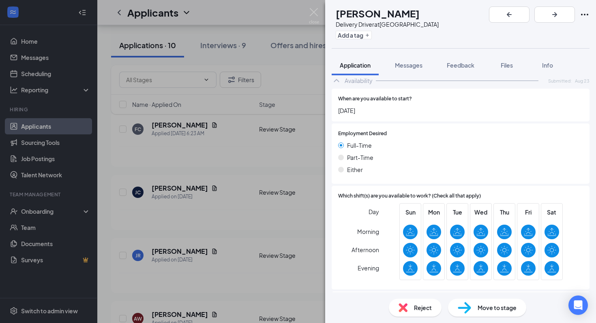
click at [321, 15] on div "BP [PERSON_NAME] Delivery Driver at [GEOGRAPHIC_DATA] Add a tag Application Mes…" at bounding box center [298, 161] width 596 height 323
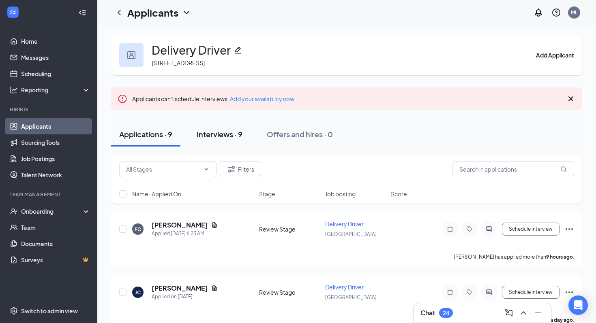
click at [232, 136] on div "Interviews · 9" at bounding box center [220, 134] width 46 height 10
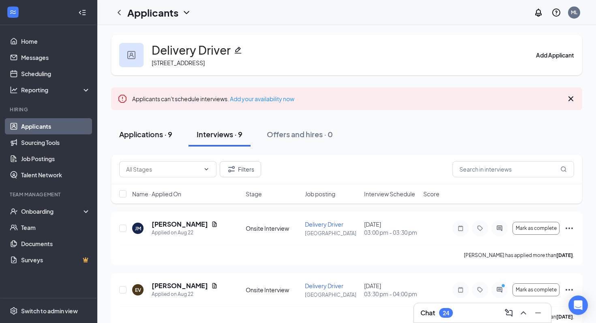
click at [157, 135] on div "Applications · 9" at bounding box center [145, 134] width 53 height 10
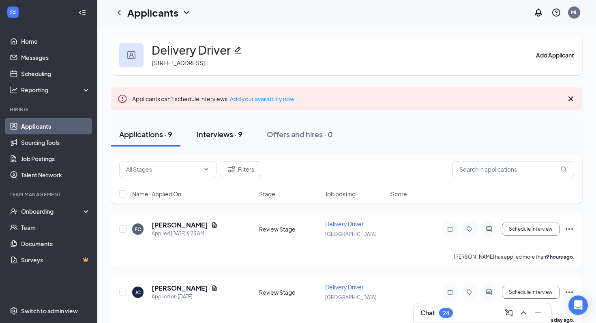
click at [236, 136] on div "Interviews · 9" at bounding box center [220, 134] width 46 height 10
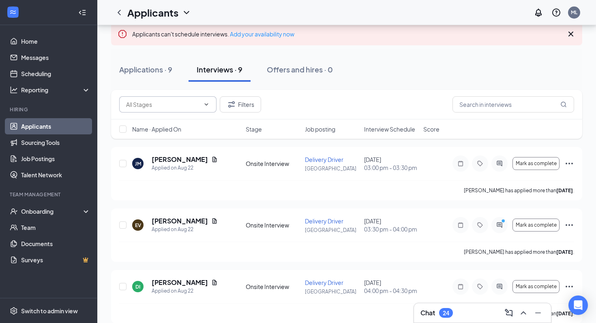
scroll to position [54, 0]
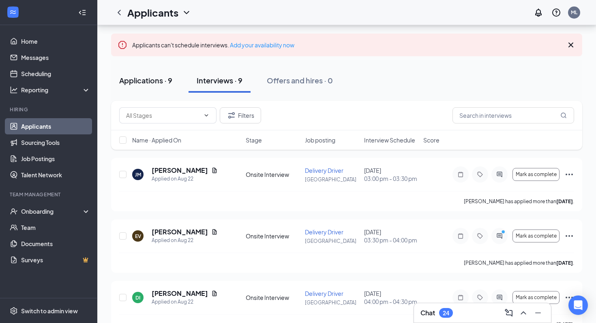
click at [154, 85] on div "Applications · 9" at bounding box center [145, 80] width 53 height 10
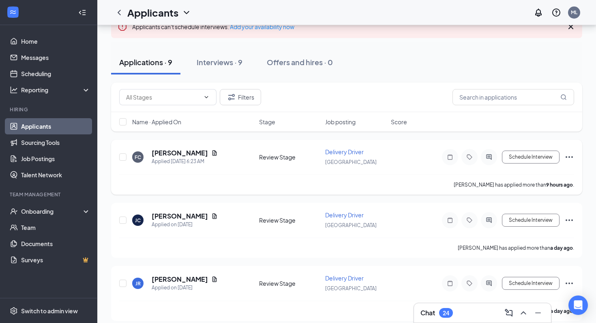
scroll to position [75, 0]
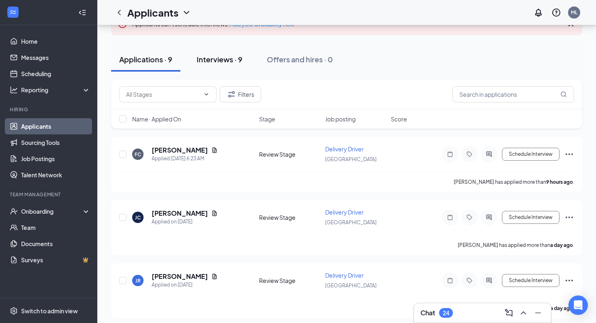
click at [222, 60] on div "Interviews · 9" at bounding box center [220, 59] width 46 height 10
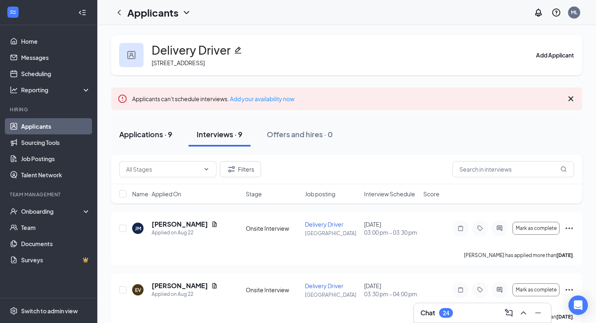
click at [134, 145] on button "Applications · 9" at bounding box center [145, 134] width 69 height 24
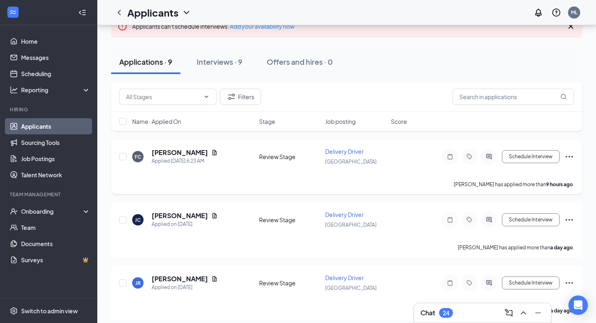
scroll to position [53, 0]
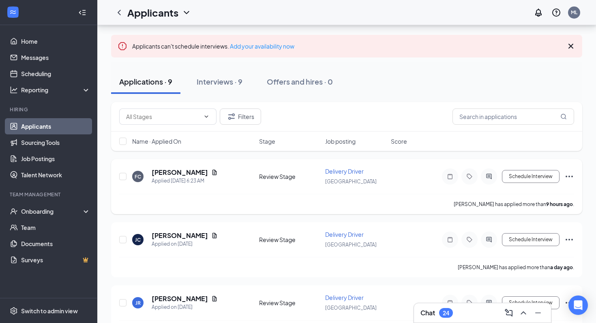
click at [185, 173] on h5 "[PERSON_NAME]" at bounding box center [180, 172] width 56 height 9
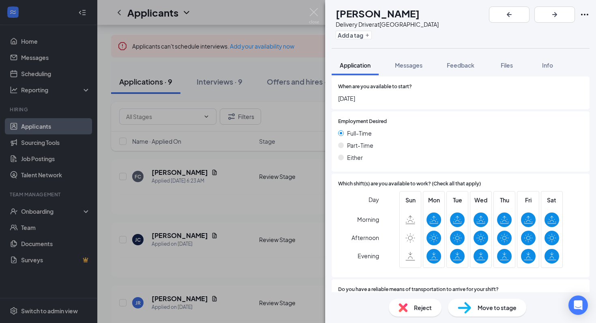
scroll to position [578, 0]
click at [316, 11] on img at bounding box center [314, 16] width 10 height 16
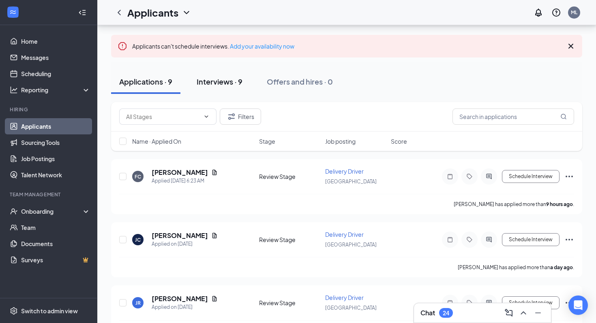
click at [216, 79] on div "Interviews · 9" at bounding box center [220, 82] width 46 height 10
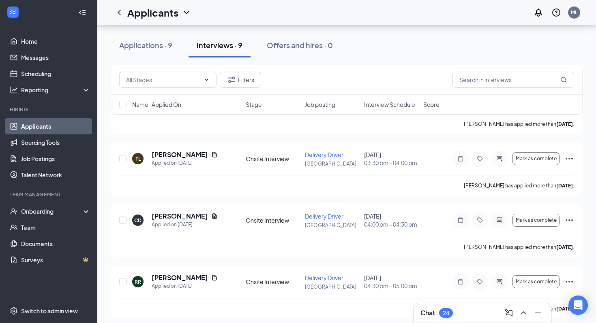
scroll to position [444, 0]
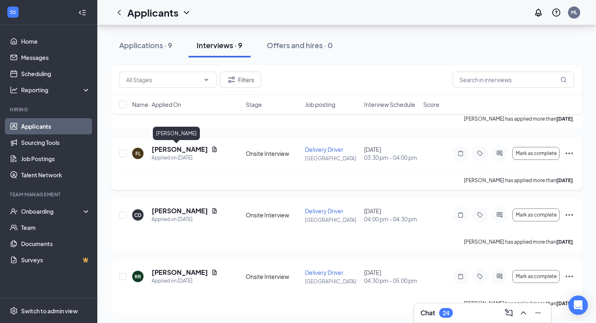
click at [173, 150] on h5 "[PERSON_NAME]" at bounding box center [180, 149] width 56 height 9
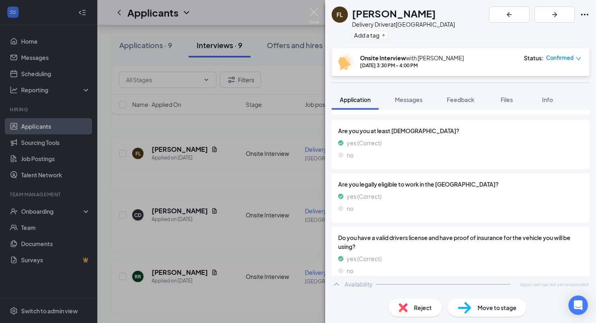
scroll to position [385, 0]
click at [351, 291] on div "Availability" at bounding box center [358, 295] width 28 height 8
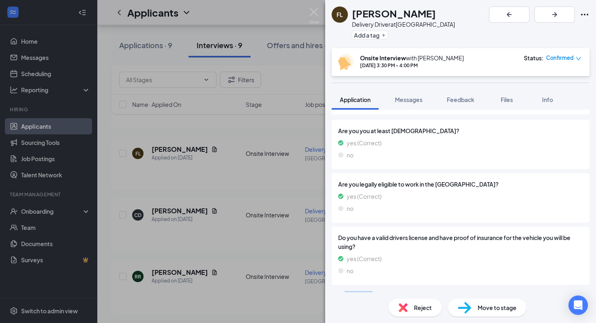
click at [351, 291] on div "Availability" at bounding box center [358, 295] width 28 height 8
click at [317, 13] on img at bounding box center [314, 16] width 10 height 16
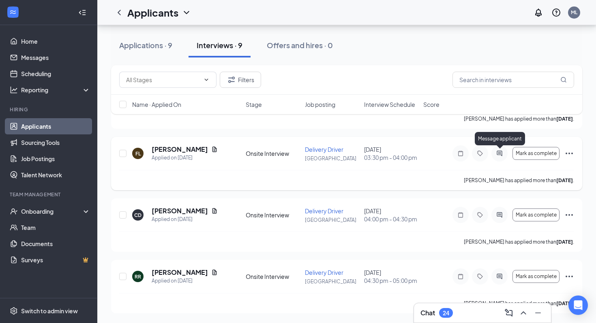
click at [500, 156] on icon "ActiveChat" at bounding box center [499, 153] width 10 height 6
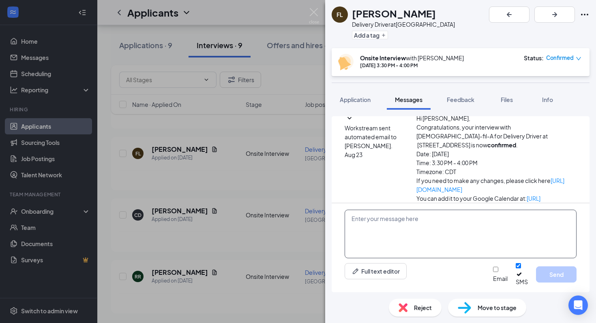
scroll to position [261, 0]
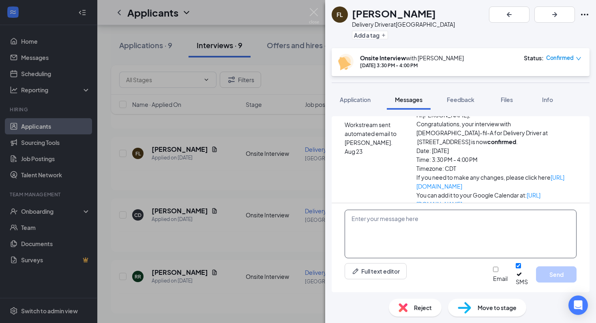
click at [407, 235] on textarea at bounding box center [460, 234] width 232 height 49
type textarea "H"
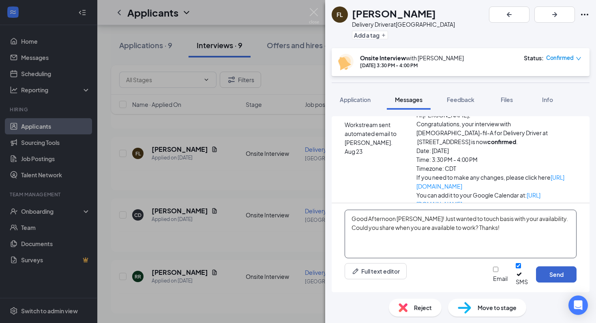
type textarea "Good Afternoon [PERSON_NAME]! Just wanted to touch basis with your availability…"
click at [555, 283] on button "Send" at bounding box center [556, 275] width 41 height 16
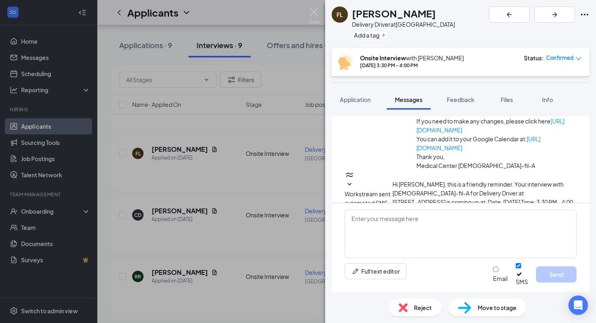
scroll to position [323, 0]
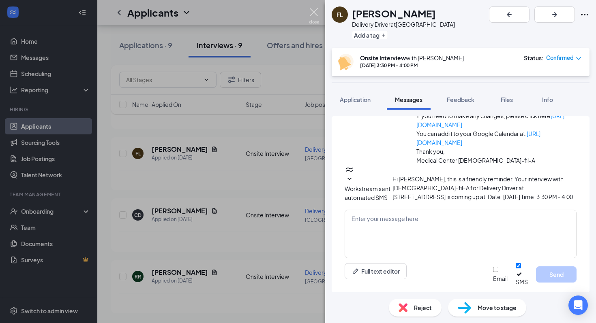
click at [315, 15] on img at bounding box center [314, 16] width 10 height 16
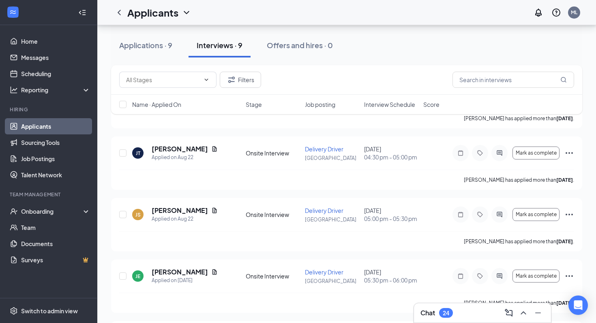
scroll to position [158, 0]
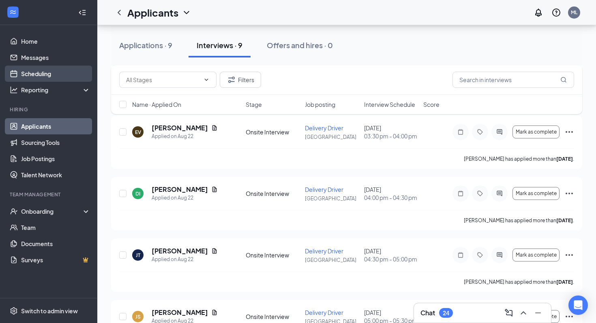
click at [38, 76] on link "Scheduling" at bounding box center [55, 74] width 69 height 16
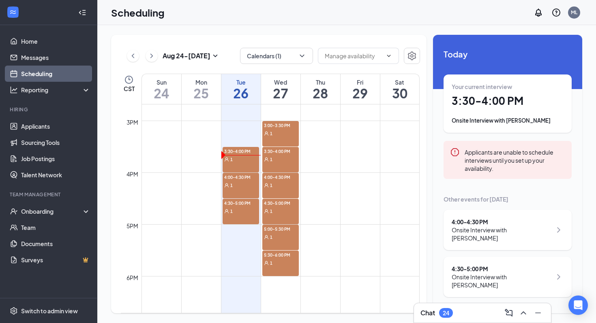
scroll to position [755, 0]
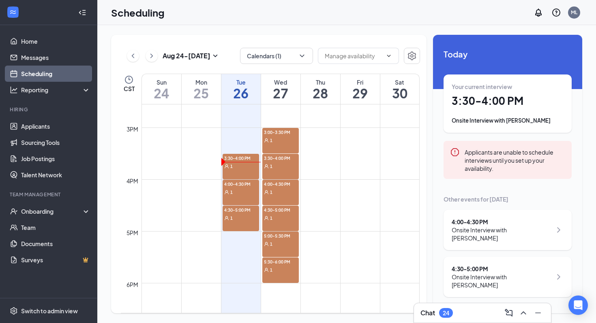
click at [238, 218] on div "1" at bounding box center [240, 218] width 37 height 8
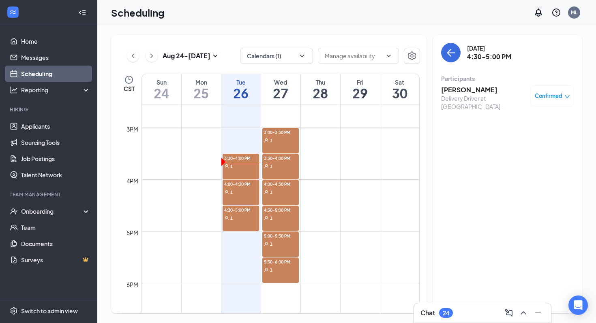
click at [244, 168] on div "1" at bounding box center [240, 166] width 37 height 8
click at [237, 159] on span "3:30-4:00 PM" at bounding box center [240, 158] width 37 height 8
click at [233, 186] on span "4:00-4:30 PM" at bounding box center [240, 184] width 37 height 8
click at [233, 218] on div "1" at bounding box center [240, 218] width 37 height 8
click at [556, 93] on span "Confirmed" at bounding box center [548, 96] width 28 height 8
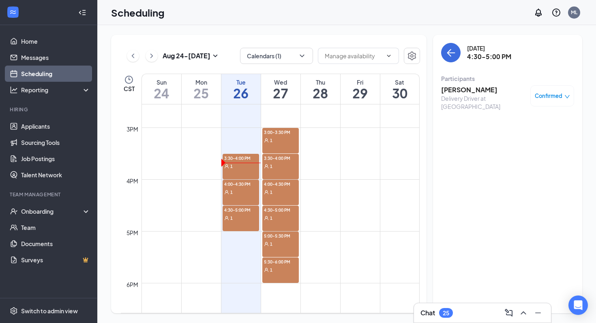
click at [488, 222] on div "[DATE] 4:30-5:00 PM Participants [PERSON_NAME] Delivery Driver at [GEOGRAPHIC_D…" at bounding box center [507, 174] width 149 height 279
click at [239, 186] on span "4:00-4:30 PM" at bounding box center [240, 184] width 37 height 8
click at [464, 90] on h3 "[PERSON_NAME]" at bounding box center [483, 89] width 85 height 9
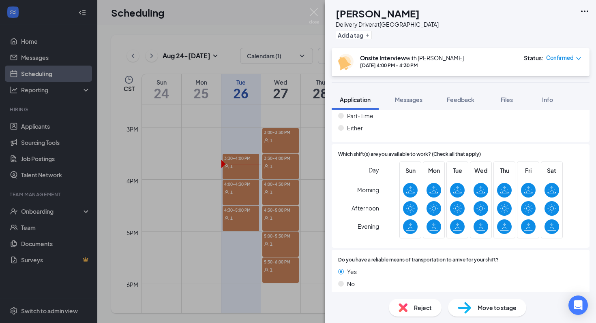
scroll to position [620, 0]
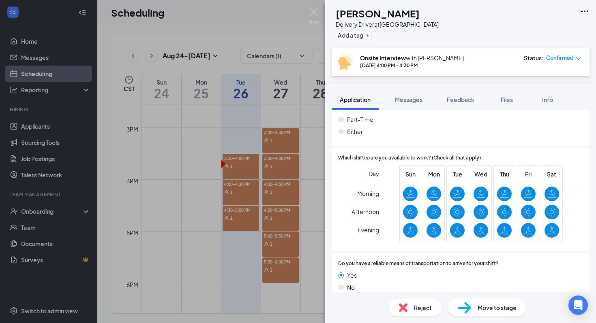
click at [296, 95] on div "CD [PERSON_NAME] Delivery Driver at [GEOGRAPHIC_DATA] Add a tag Onsite Intervie…" at bounding box center [298, 161] width 596 height 323
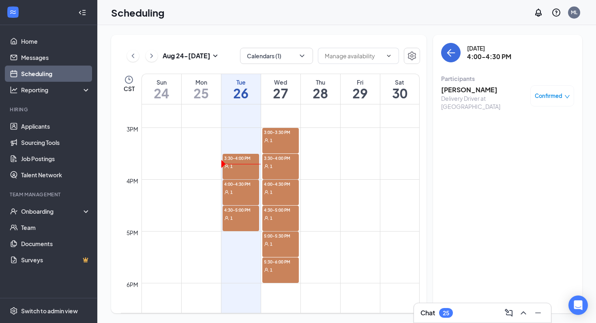
click at [244, 222] on div "4:30-5:00 PM 1" at bounding box center [240, 219] width 37 height 26
click at [237, 215] on div "1" at bounding box center [240, 218] width 37 height 8
click at [444, 93] on h3 "[PERSON_NAME]" at bounding box center [483, 89] width 85 height 9
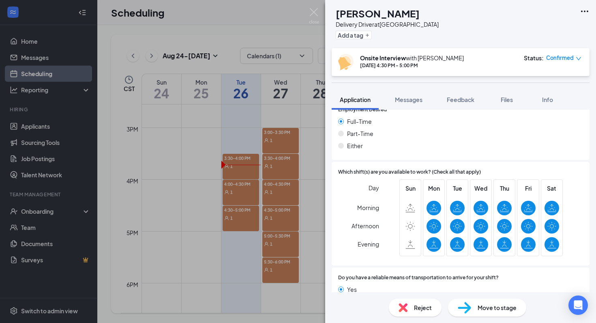
scroll to position [624, 0]
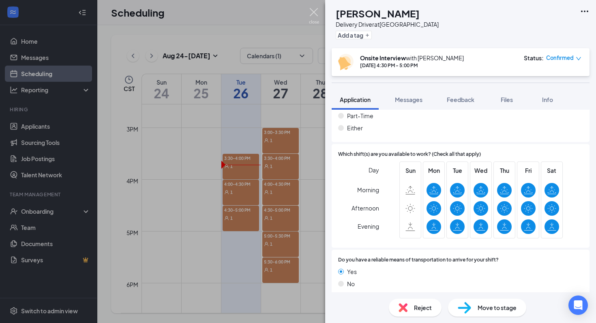
click at [315, 15] on img at bounding box center [314, 16] width 10 height 16
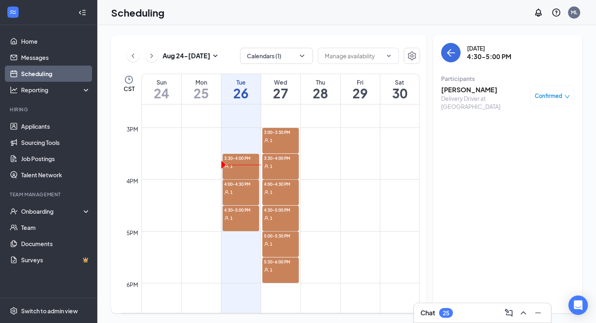
click at [276, 144] on div "3:00-3:30 PM 1" at bounding box center [280, 141] width 37 height 26
click at [285, 136] on div "1" at bounding box center [280, 140] width 37 height 8
click at [280, 135] on span "3:00-3:30 PM" at bounding box center [280, 132] width 37 height 8
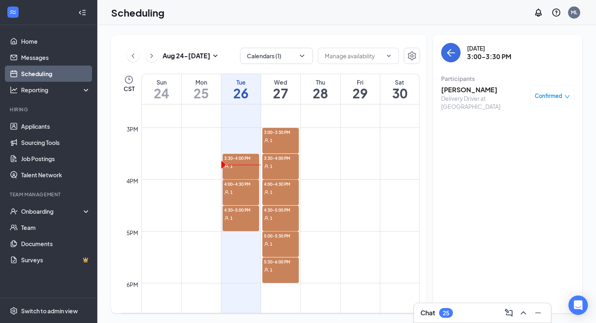
click at [283, 164] on div "1" at bounding box center [280, 166] width 37 height 8
click at [283, 150] on div "3:00-3:30 PM 1" at bounding box center [280, 141] width 37 height 26
click at [277, 171] on div "3:30-4:00 PM 1" at bounding box center [280, 167] width 37 height 26
click at [277, 197] on div "4:00-4:30 PM 1" at bounding box center [280, 193] width 37 height 26
click at [278, 225] on div "4:30-5:00 PM 1" at bounding box center [280, 219] width 37 height 26
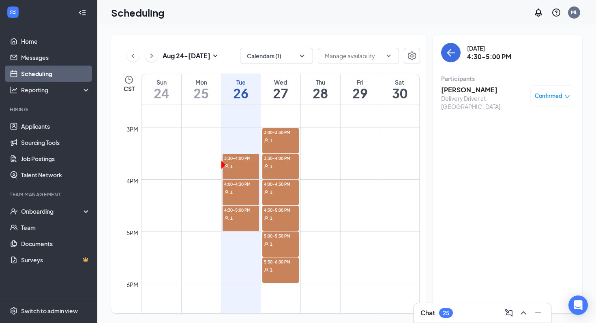
click at [277, 244] on div "1" at bounding box center [280, 244] width 37 height 8
click at [279, 264] on span "5:30-6:00 PM" at bounding box center [280, 262] width 37 height 8
click at [286, 135] on span "3:00-3:30 PM" at bounding box center [280, 132] width 37 height 8
click at [453, 90] on h3 "[PERSON_NAME]" at bounding box center [483, 89] width 85 height 9
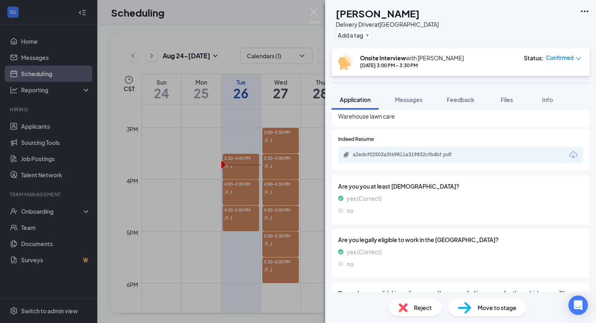
scroll to position [371, 0]
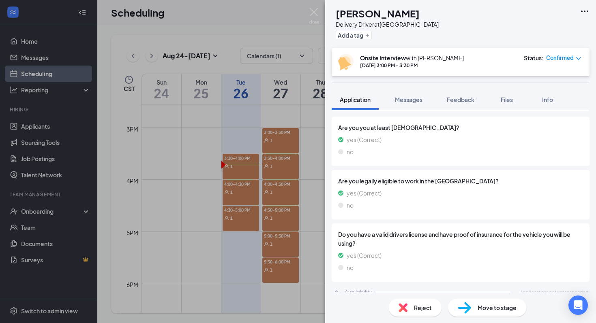
click at [313, 130] on div "[PERSON_NAME] Delivery Driver at [GEOGRAPHIC_DATA] Add a tag Onsite Interview w…" at bounding box center [298, 161] width 596 height 323
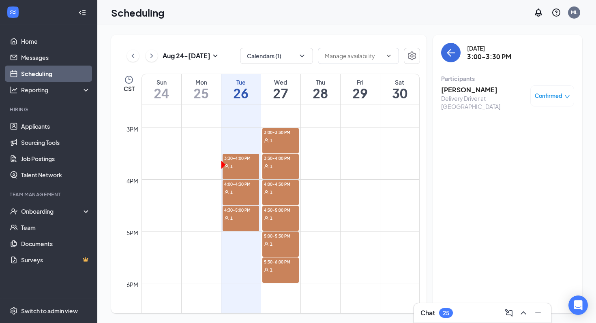
click at [279, 159] on span "3:30-4:00 PM" at bounding box center [280, 158] width 37 height 8
click at [474, 88] on h3 "[PERSON_NAME]" at bounding box center [483, 89] width 85 height 9
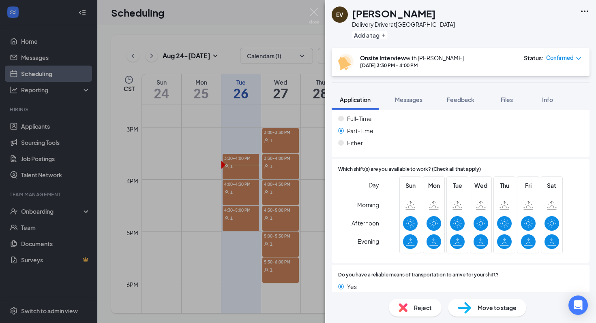
scroll to position [642, 0]
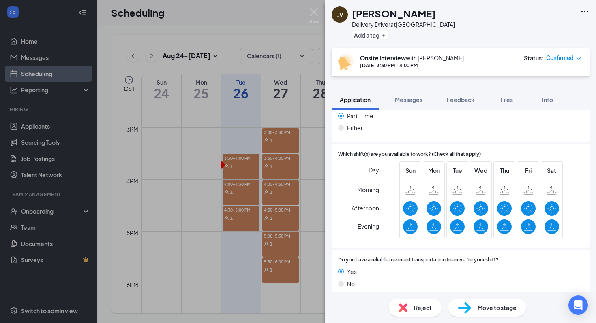
click at [310, 175] on div "EV [PERSON_NAME] Delivery Driver at [GEOGRAPHIC_DATA] Add a tag Onsite Intervie…" at bounding box center [298, 161] width 596 height 323
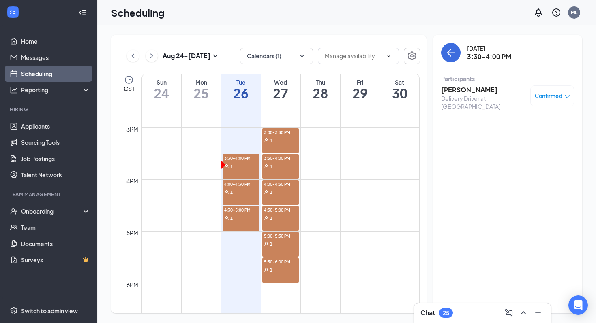
click at [279, 187] on span "4:00-4:30 PM" at bounding box center [280, 184] width 37 height 8
click at [462, 86] on h3 "[PERSON_NAME]" at bounding box center [483, 89] width 85 height 9
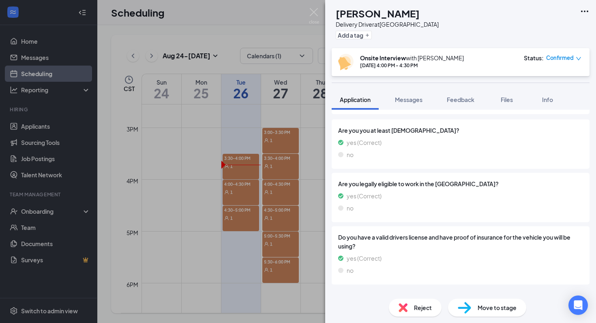
scroll to position [380, 0]
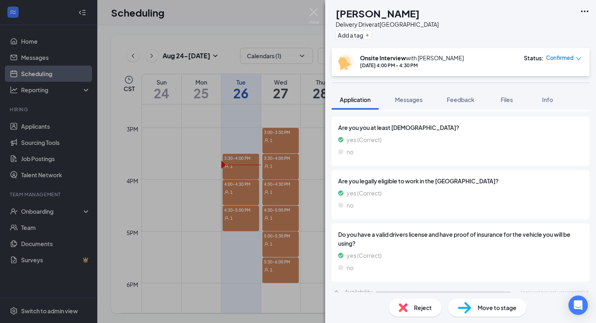
click at [341, 288] on div "Availability Applicant has not yet responded." at bounding box center [460, 292] width 258 height 16
click at [313, 220] on div "DI [PERSON_NAME] Delivery Driver at [GEOGRAPHIC_DATA] Add a tag Onsite Intervie…" at bounding box center [298, 161] width 596 height 323
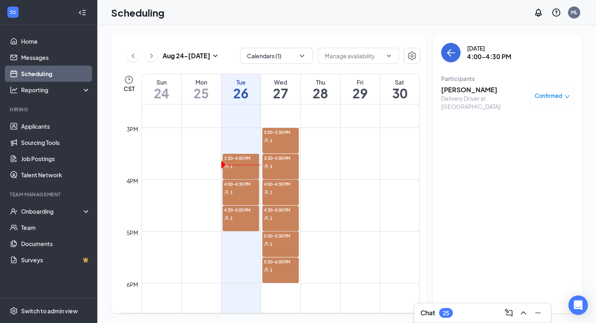
click at [284, 216] on div "1" at bounding box center [280, 218] width 37 height 8
click at [459, 90] on h3 "[PERSON_NAME]" at bounding box center [483, 89] width 85 height 9
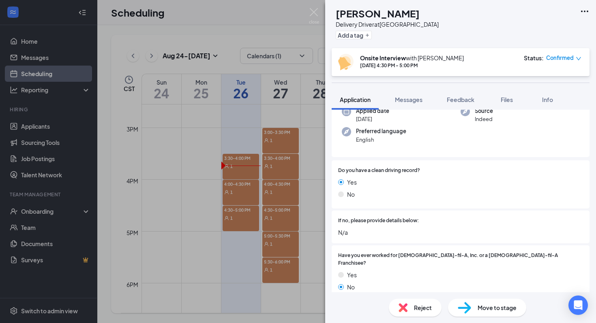
scroll to position [242, 0]
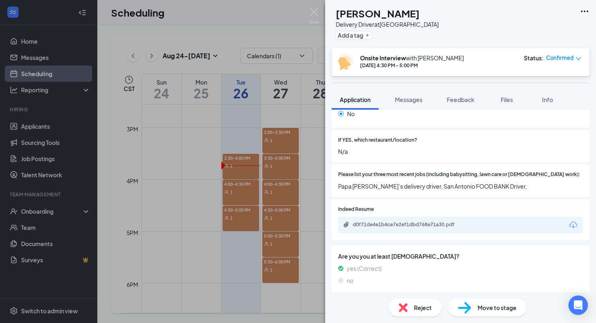
click at [321, 184] on div "[PERSON_NAME] Delivery Driver at [GEOGRAPHIC_DATA] Add a tag Onsite Interview w…" at bounding box center [298, 161] width 596 height 323
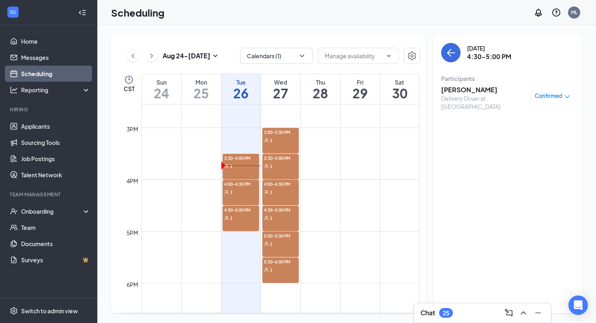
click at [278, 210] on span "4:30-5:00 PM" at bounding box center [280, 210] width 37 height 8
click at [273, 237] on span "5:00-5:30 PM" at bounding box center [280, 236] width 37 height 8
click at [449, 93] on h3 "[PERSON_NAME]" at bounding box center [483, 89] width 85 height 9
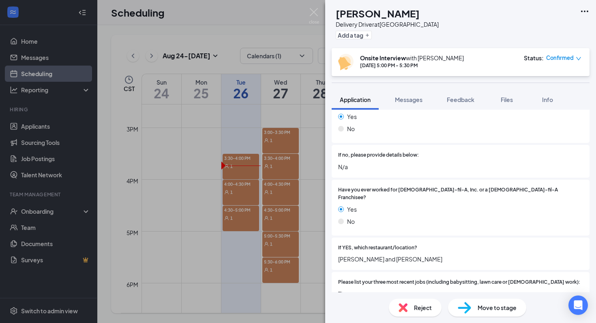
scroll to position [142, 0]
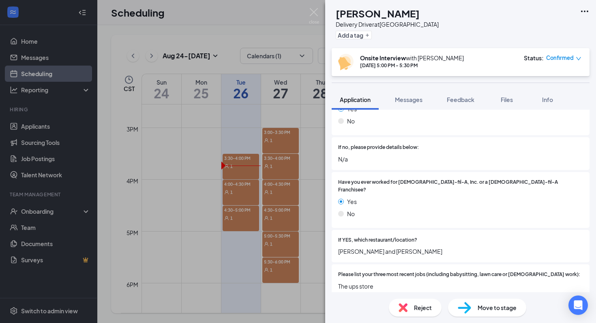
click at [316, 212] on div "JS [PERSON_NAME] Delivery Driver at [GEOGRAPHIC_DATA] Add a tag Onsite Intervie…" at bounding box center [298, 161] width 596 height 323
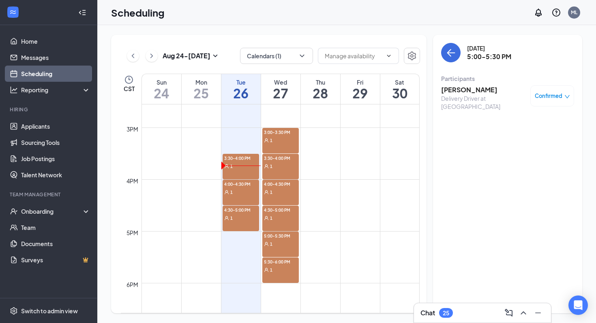
click at [281, 261] on span "5:30-6:00 PM" at bounding box center [280, 262] width 37 height 8
click at [449, 92] on h3 "[PERSON_NAME]" at bounding box center [483, 89] width 85 height 9
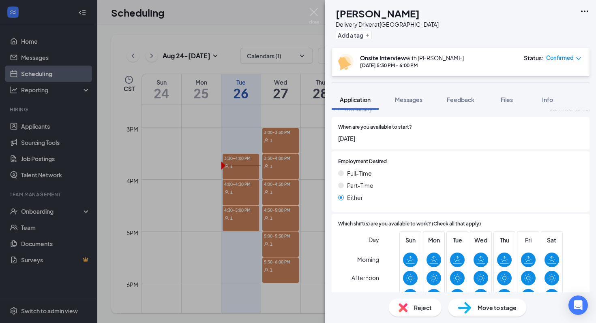
scroll to position [624, 0]
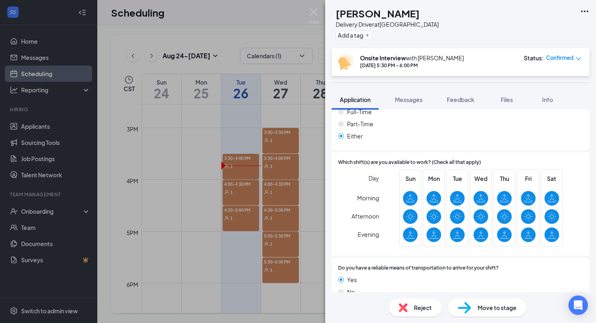
click at [193, 177] on div "JE [PERSON_NAME] Delivery Driver at [GEOGRAPHIC_DATA] Add a tag Onsite Intervie…" at bounding box center [298, 161] width 596 height 323
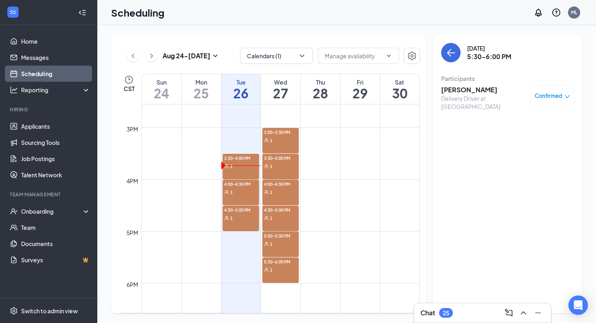
click at [238, 187] on span "4:00-4:30 PM" at bounding box center [240, 184] width 37 height 8
click at [230, 159] on span "3:30-4:00 PM" at bounding box center [240, 158] width 37 height 8
click at [463, 91] on h3 "[PERSON_NAME]" at bounding box center [483, 89] width 85 height 9
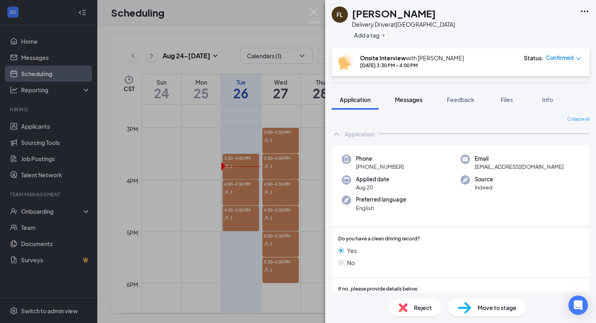
click at [416, 100] on span "Messages" at bounding box center [409, 99] width 28 height 7
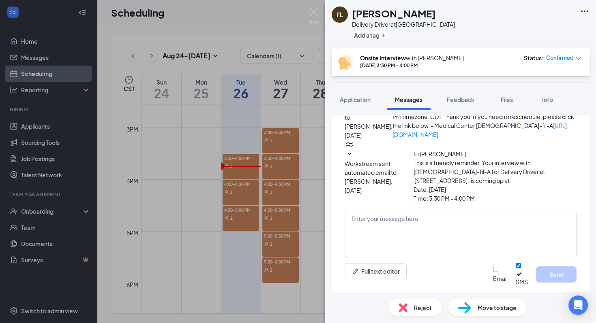
scroll to position [290, 0]
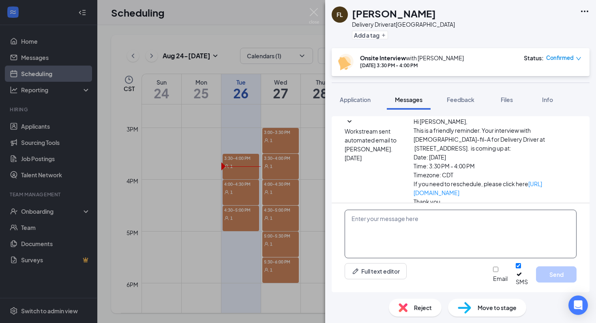
click at [413, 228] on textarea at bounding box center [460, 234] width 232 height 49
type textarea "Perfect! Thank you so much! Have a great day!"
click at [559, 278] on button "Send" at bounding box center [556, 275] width 41 height 16
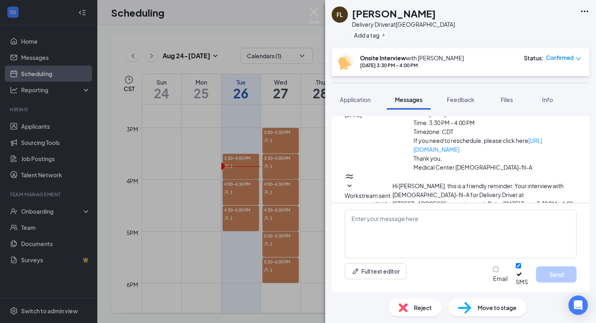
scroll to position [334, 0]
click at [314, 12] on img at bounding box center [314, 16] width 10 height 16
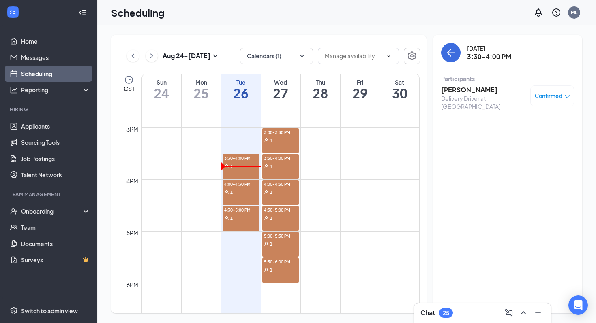
click at [242, 188] on div "1" at bounding box center [240, 192] width 37 height 8
click at [456, 90] on h3 "[PERSON_NAME]" at bounding box center [483, 89] width 85 height 9
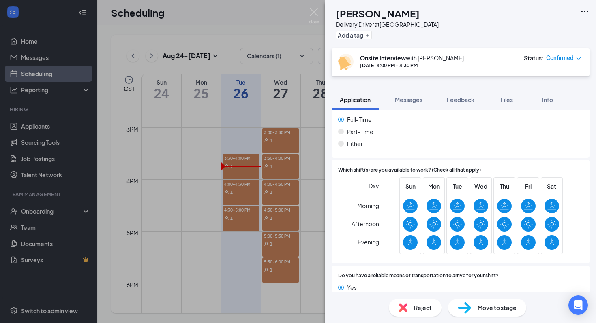
scroll to position [624, 0]
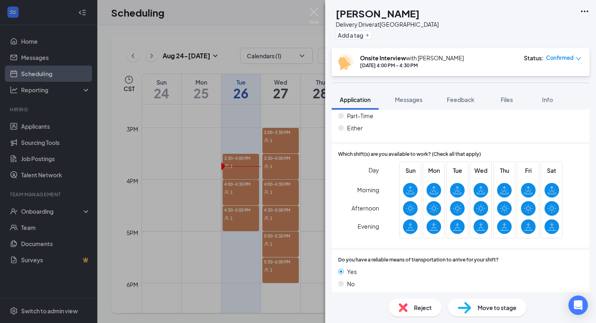
click at [222, 266] on div "CD [PERSON_NAME] Delivery Driver at [GEOGRAPHIC_DATA] Add a tag Onsite Intervie…" at bounding box center [298, 161] width 596 height 323
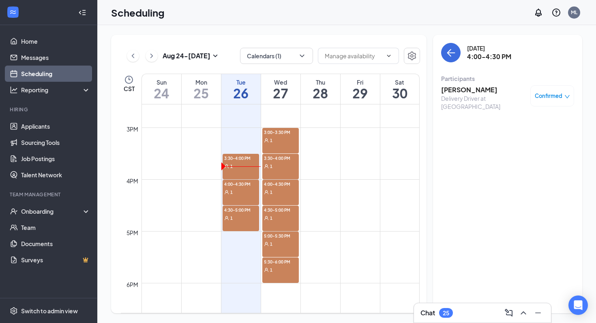
click at [242, 219] on div "1" at bounding box center [240, 218] width 37 height 8
click at [451, 93] on h3 "[PERSON_NAME]" at bounding box center [483, 89] width 85 height 9
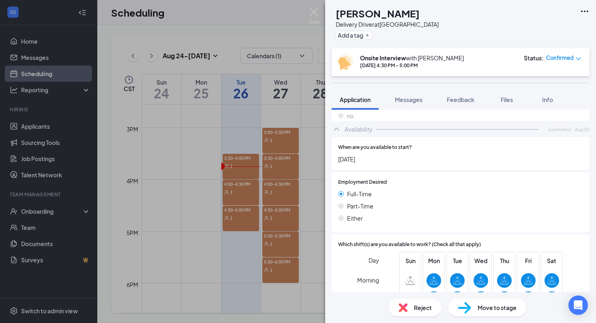
scroll to position [624, 0]
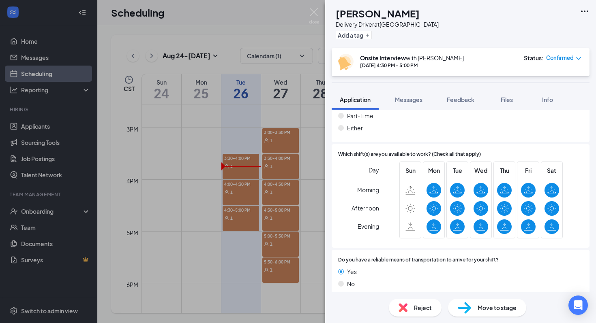
click at [170, 186] on div "RR [PERSON_NAME] Delivery Driver at [GEOGRAPHIC_DATA] Add a tag Onsite Intervie…" at bounding box center [298, 161] width 596 height 323
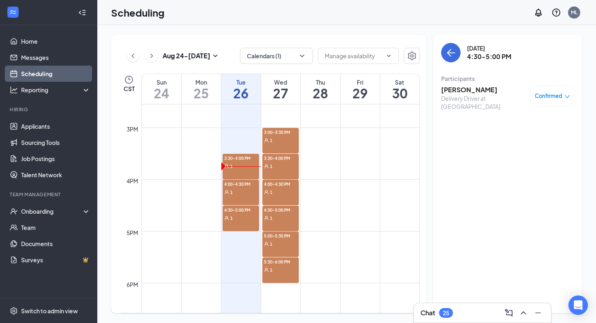
click at [272, 141] on div "1" at bounding box center [280, 140] width 37 height 8
click at [271, 141] on span "1" at bounding box center [271, 141] width 2 height 6
click at [462, 89] on h3 "[PERSON_NAME]" at bounding box center [483, 89] width 85 height 9
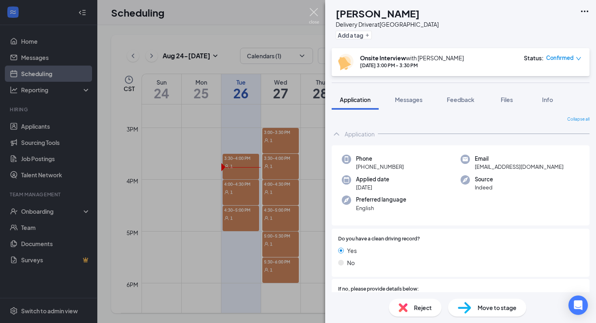
click at [317, 11] on img at bounding box center [314, 16] width 10 height 16
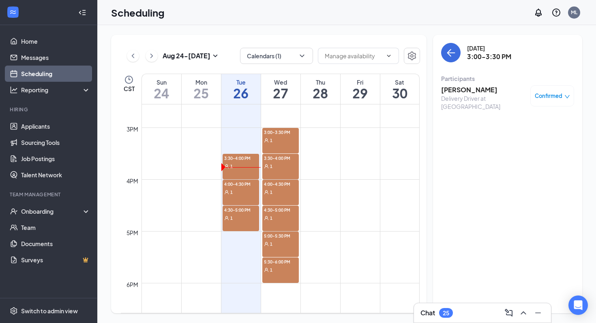
click at [272, 158] on span "3:30-4:00 PM" at bounding box center [280, 158] width 37 height 8
click at [458, 92] on h3 "[PERSON_NAME]" at bounding box center [483, 89] width 85 height 9
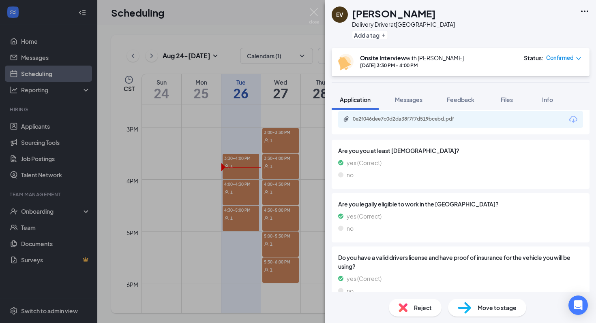
scroll to position [363, 0]
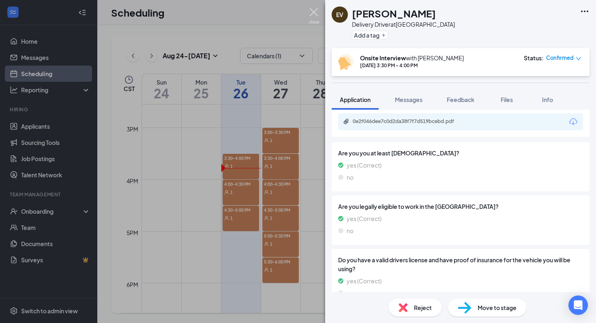
click at [316, 11] on img at bounding box center [314, 16] width 10 height 16
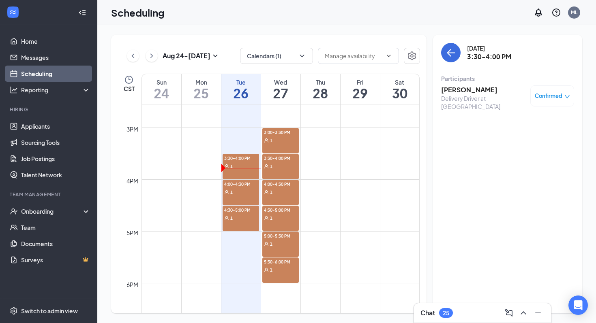
click at [272, 192] on div "1" at bounding box center [280, 192] width 37 height 8
click at [280, 167] on div "1" at bounding box center [280, 166] width 37 height 8
click at [275, 201] on div "4:00-4:30 PM 1" at bounding box center [280, 193] width 37 height 26
click at [452, 90] on h3 "[PERSON_NAME]" at bounding box center [483, 89] width 85 height 9
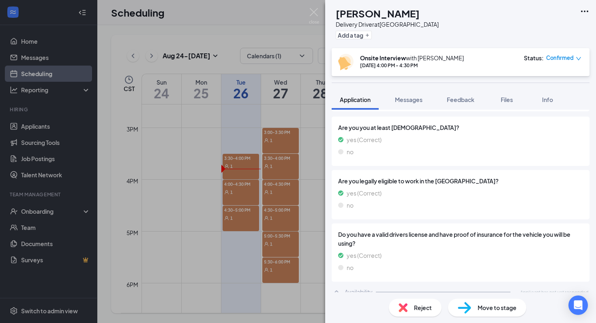
scroll to position [380, 0]
click at [316, 15] on img at bounding box center [314, 16] width 10 height 16
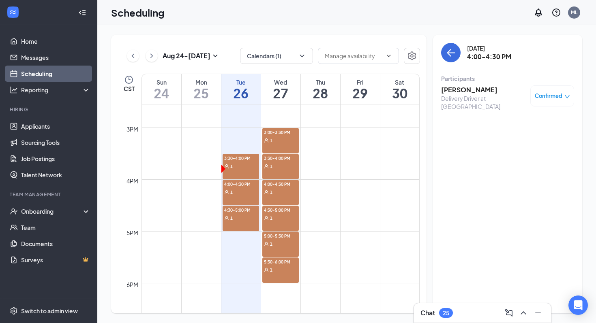
click at [278, 190] on div "1" at bounding box center [280, 192] width 37 height 8
click at [276, 196] on div "4:00-4:30 PM 1" at bounding box center [280, 193] width 37 height 26
click at [275, 219] on div "1" at bounding box center [280, 218] width 37 height 8
click at [279, 212] on span "4:30-5:00 PM" at bounding box center [280, 210] width 37 height 8
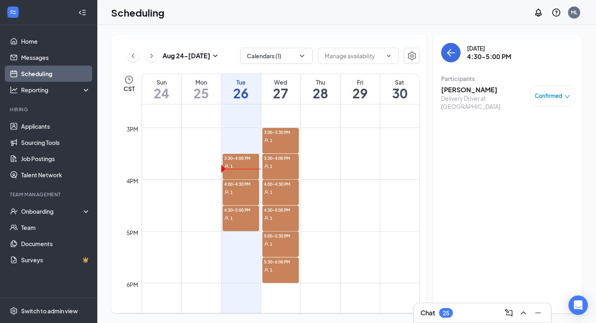
click at [458, 92] on h3 "[PERSON_NAME]" at bounding box center [483, 89] width 85 height 9
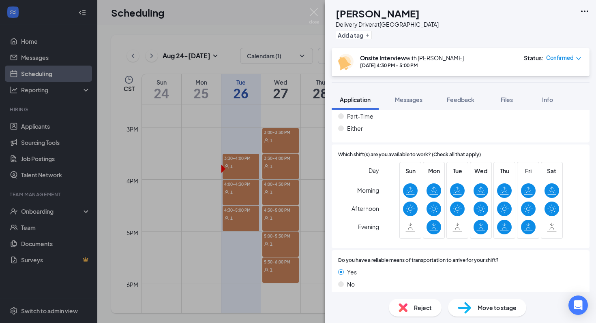
scroll to position [624, 0]
click at [315, 13] on img at bounding box center [314, 16] width 10 height 16
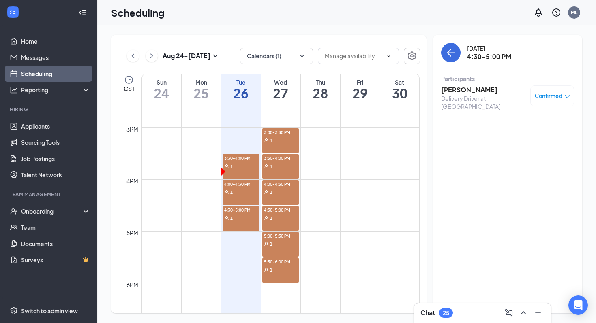
click at [235, 190] on div "1" at bounding box center [240, 192] width 37 height 8
click at [246, 209] on span "4:30-5:00 PM" at bounding box center [240, 210] width 37 height 8
click at [241, 193] on div "1" at bounding box center [240, 192] width 37 height 8
click at [234, 187] on span "4:00-4:30 PM" at bounding box center [240, 184] width 37 height 8
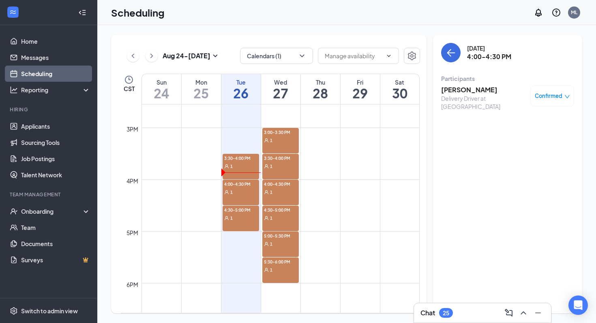
click at [253, 192] on div "1" at bounding box center [240, 192] width 37 height 8
click at [233, 187] on span "4:00-4:30 PM" at bounding box center [240, 184] width 37 height 8
click at [470, 92] on h3 "[PERSON_NAME]" at bounding box center [483, 89] width 85 height 9
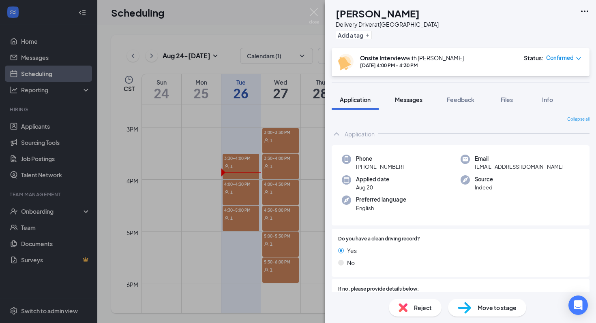
click at [410, 100] on span "Messages" at bounding box center [409, 99] width 28 height 7
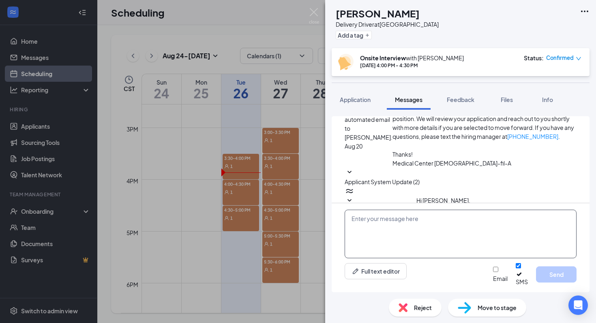
click at [410, 243] on textarea at bounding box center [460, 234] width 232 height 49
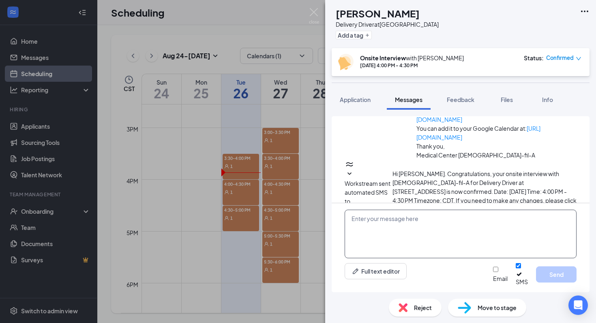
scroll to position [261, 0]
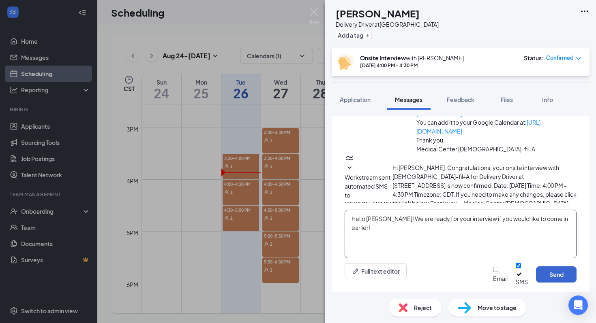
type textarea "Hello [PERSON_NAME]! We are ready for your interview if you would like to come …"
click at [554, 280] on button "Send" at bounding box center [556, 275] width 41 height 16
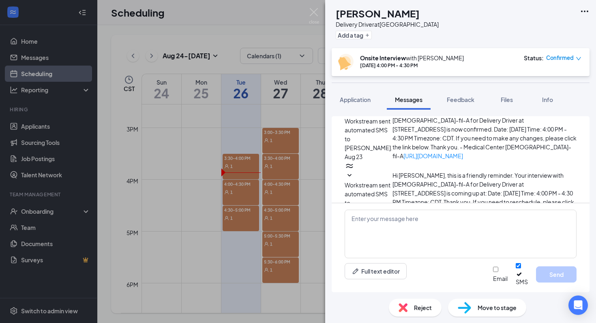
scroll to position [322, 0]
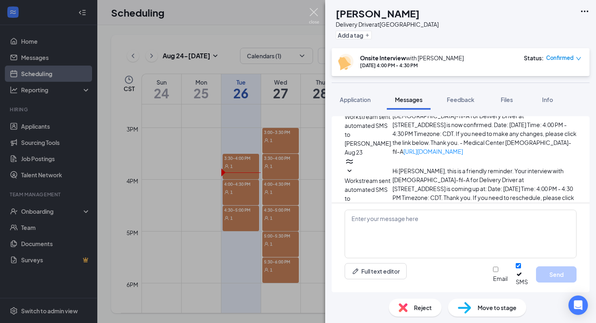
click at [314, 14] on img at bounding box center [314, 16] width 10 height 16
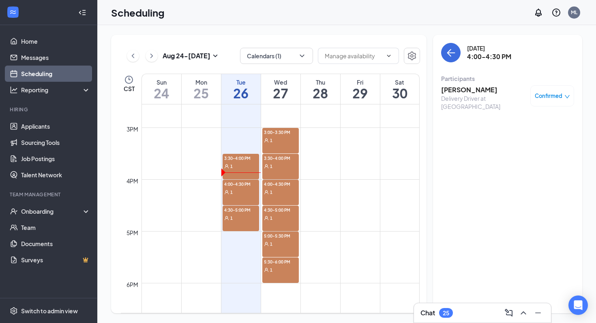
click at [234, 216] on div "1" at bounding box center [240, 218] width 37 height 8
click at [239, 194] on div "1" at bounding box center [240, 192] width 37 height 8
click at [460, 91] on h3 "[PERSON_NAME]" at bounding box center [483, 89] width 85 height 9
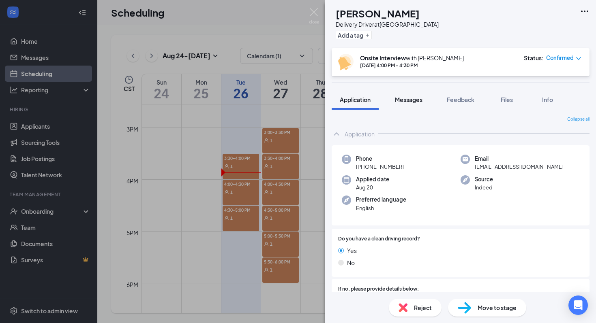
click at [419, 101] on span "Messages" at bounding box center [409, 99] width 28 height 7
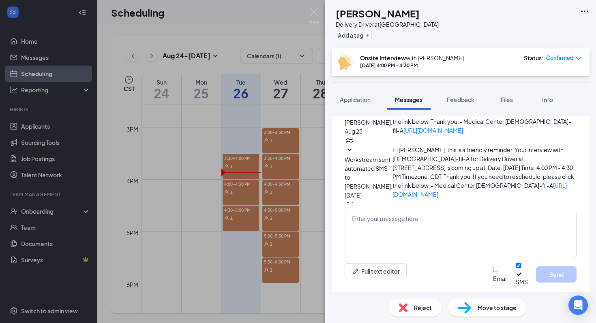
scroll to position [284, 0]
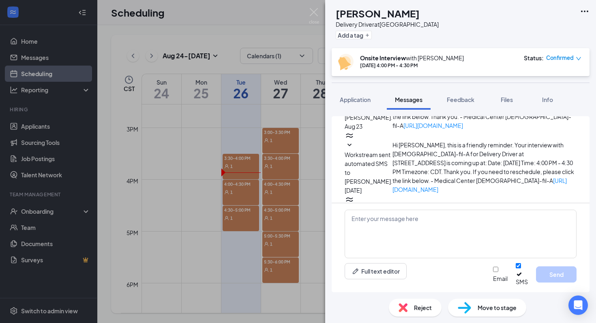
click at [320, 13] on div "CD [PERSON_NAME] Delivery Driver at [GEOGRAPHIC_DATA] Add a tag Onsite Intervie…" at bounding box center [298, 161] width 596 height 323
